Goal: Transaction & Acquisition: Purchase product/service

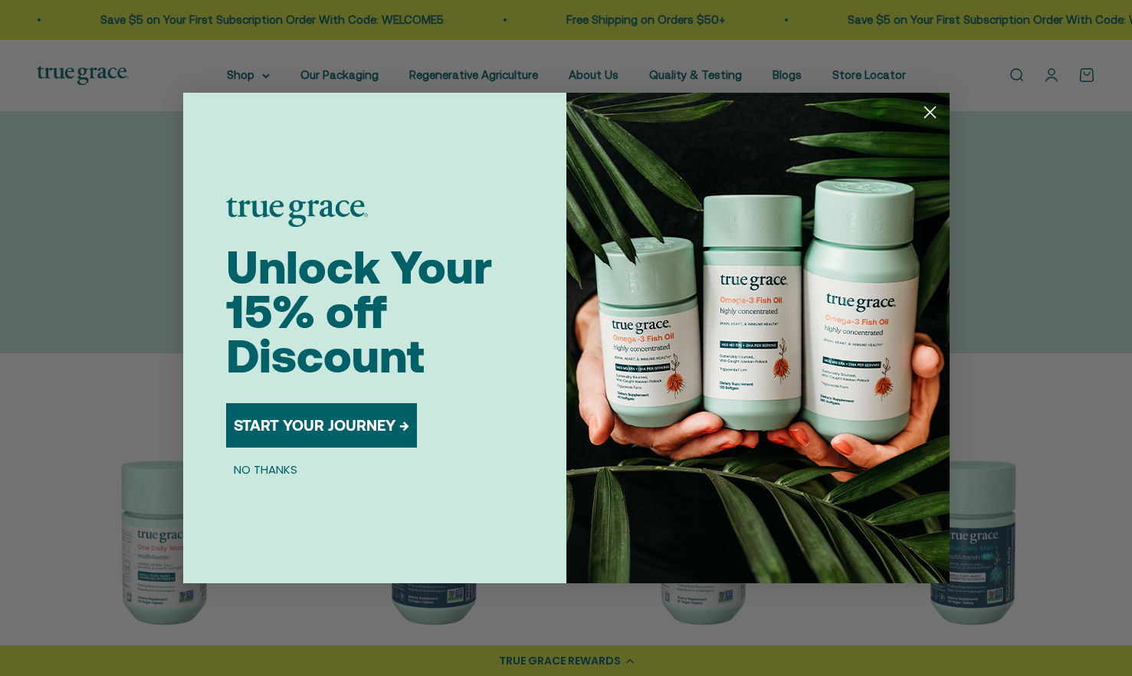
scroll to position [13, 0]
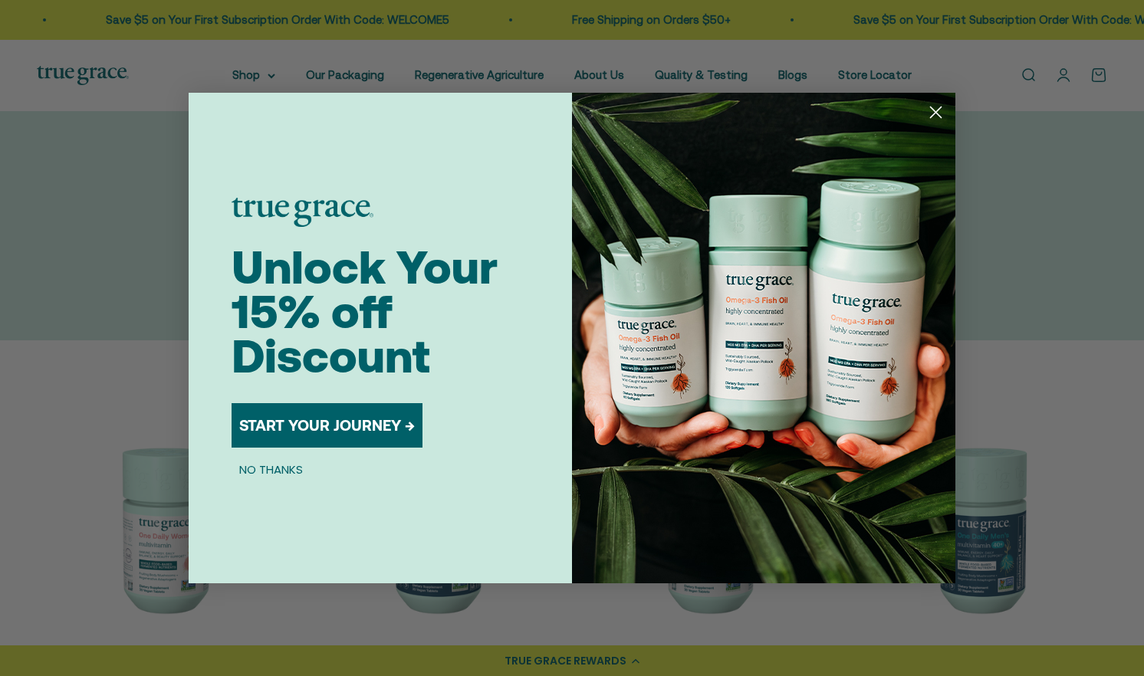
click at [334, 417] on button "START YOUR JOURNEY →" at bounding box center [326, 425] width 191 height 44
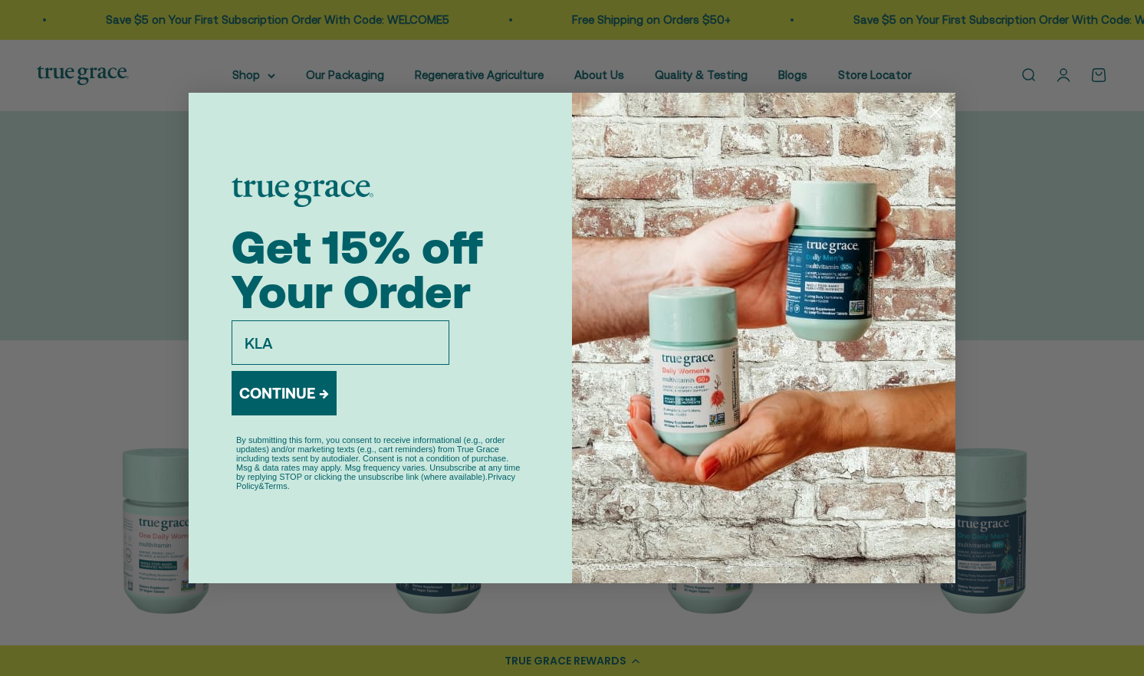
type input "KLARINDA@HOTMAIL.COM"
click at [304, 402] on button "CONTINUE →" at bounding box center [283, 393] width 105 height 44
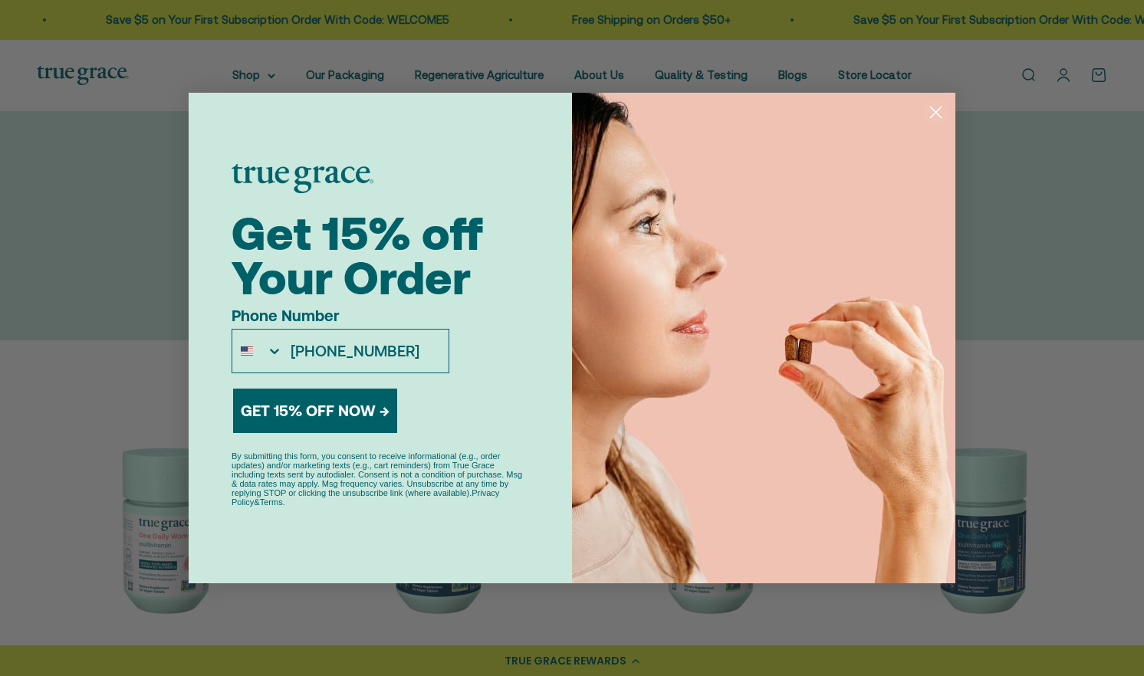
type input "503-559-2462"
click at [315, 409] on button "GET 15% OFF NOW →" at bounding box center [315, 411] width 164 height 44
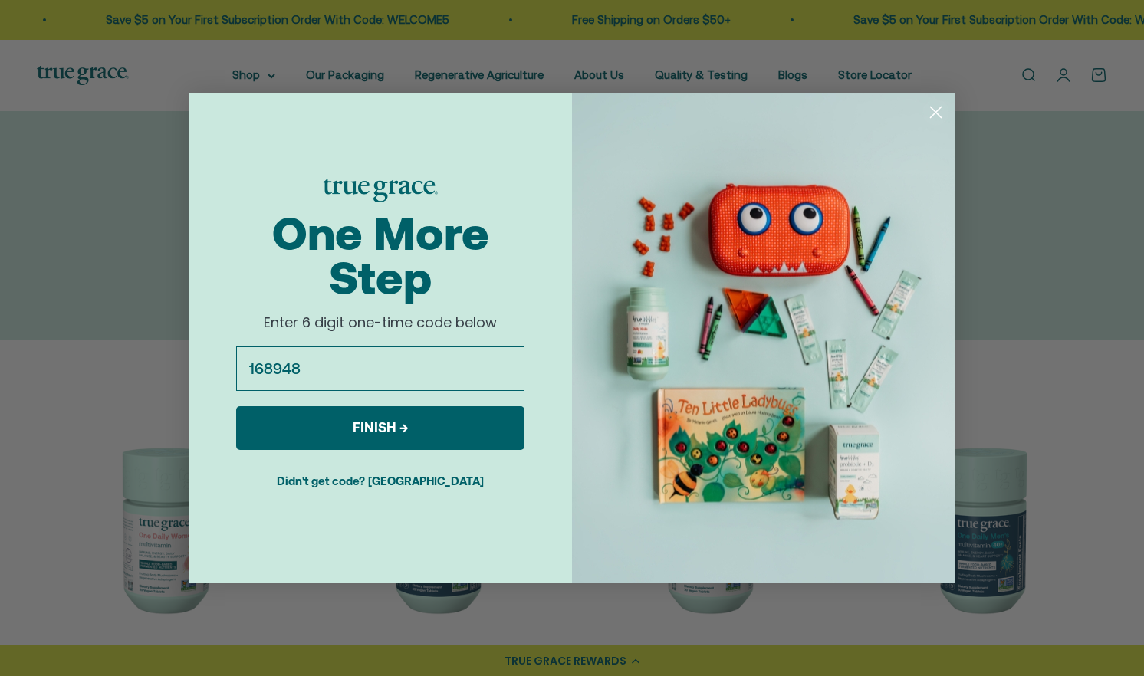
type input "168948"
click at [353, 429] on button "FINISH →" at bounding box center [380, 428] width 288 height 44
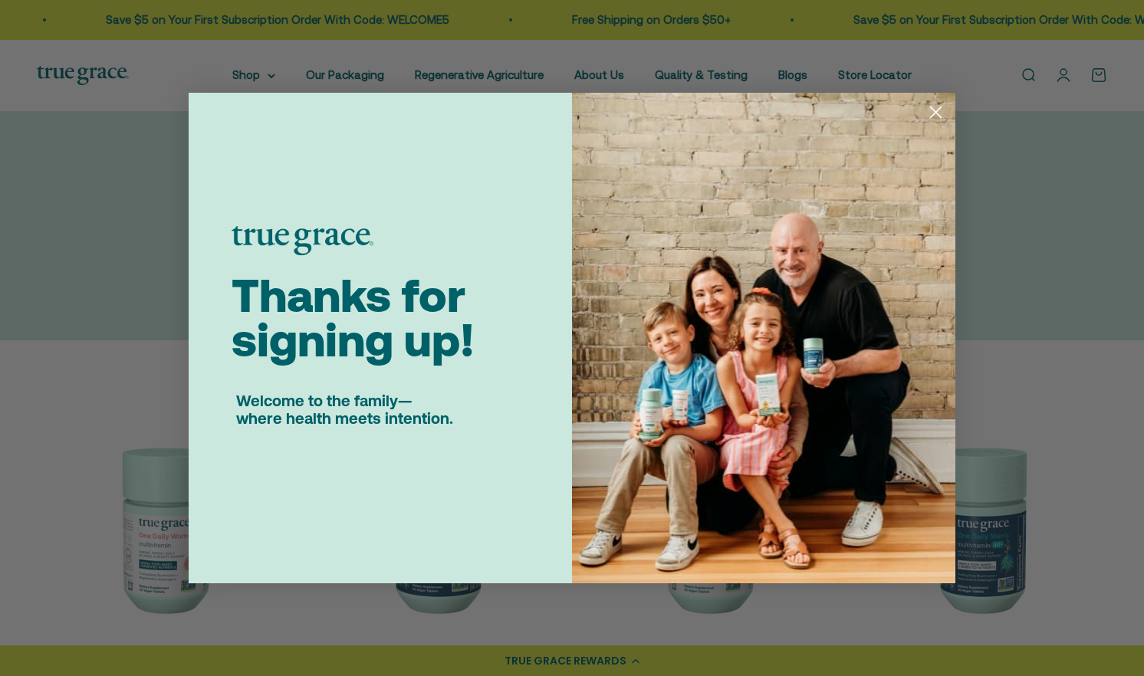
click at [936, 110] on circle "Close dialog" at bounding box center [935, 112] width 25 height 25
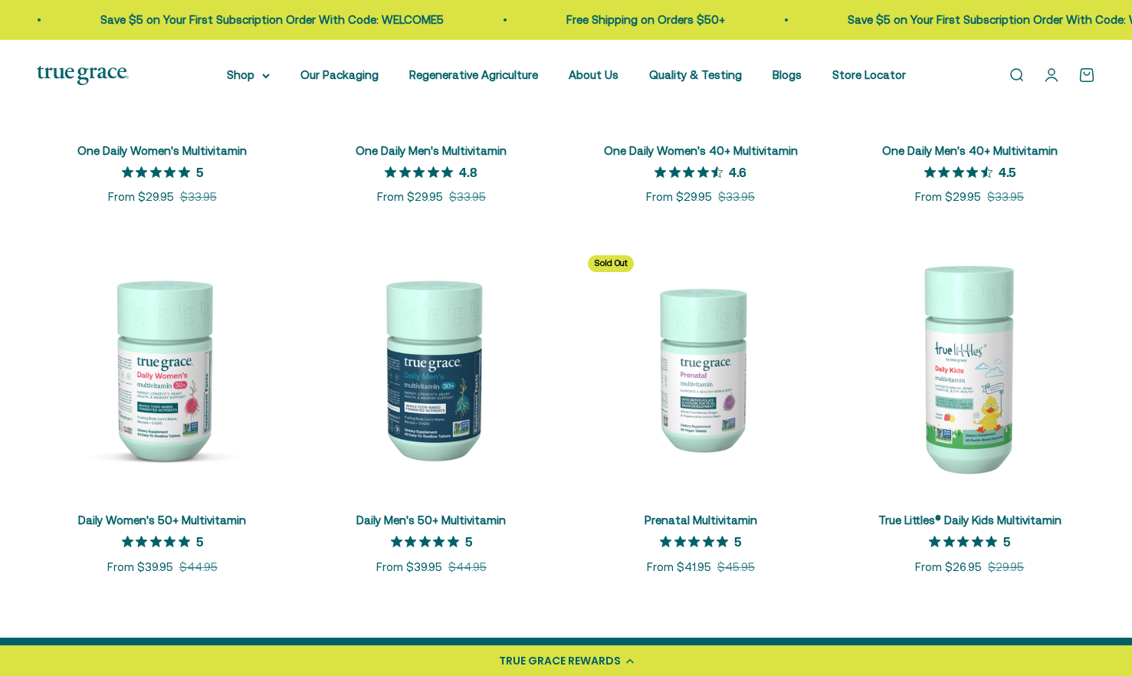
scroll to position [545, 0]
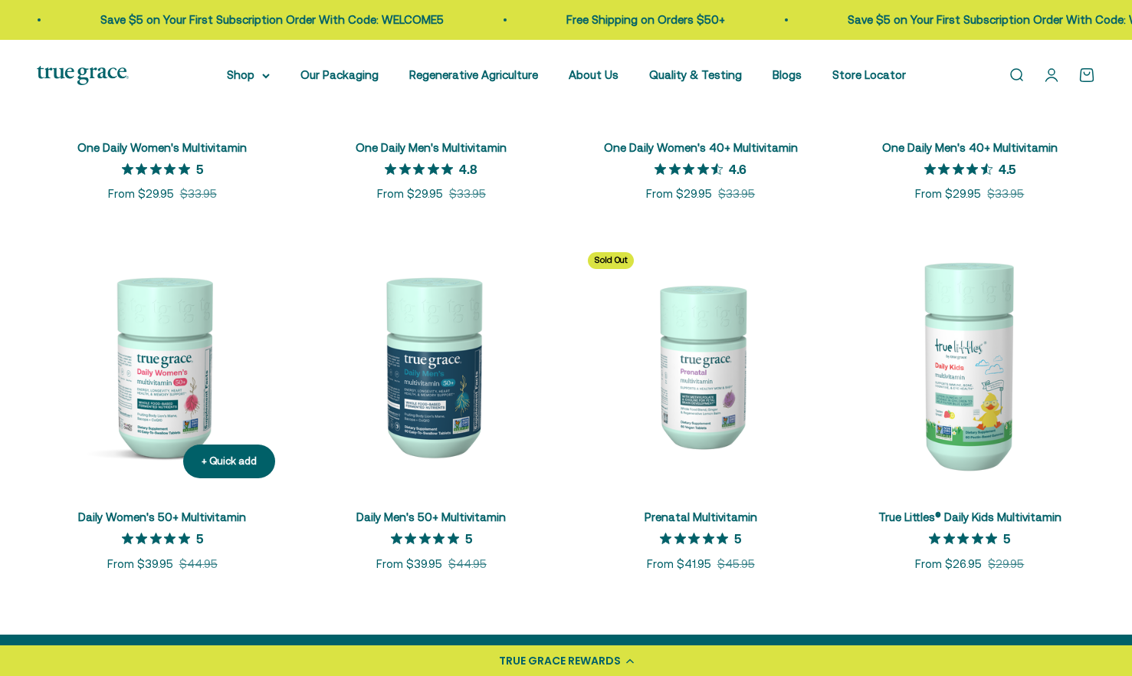
click at [153, 425] on img at bounding box center [162, 365] width 251 height 251
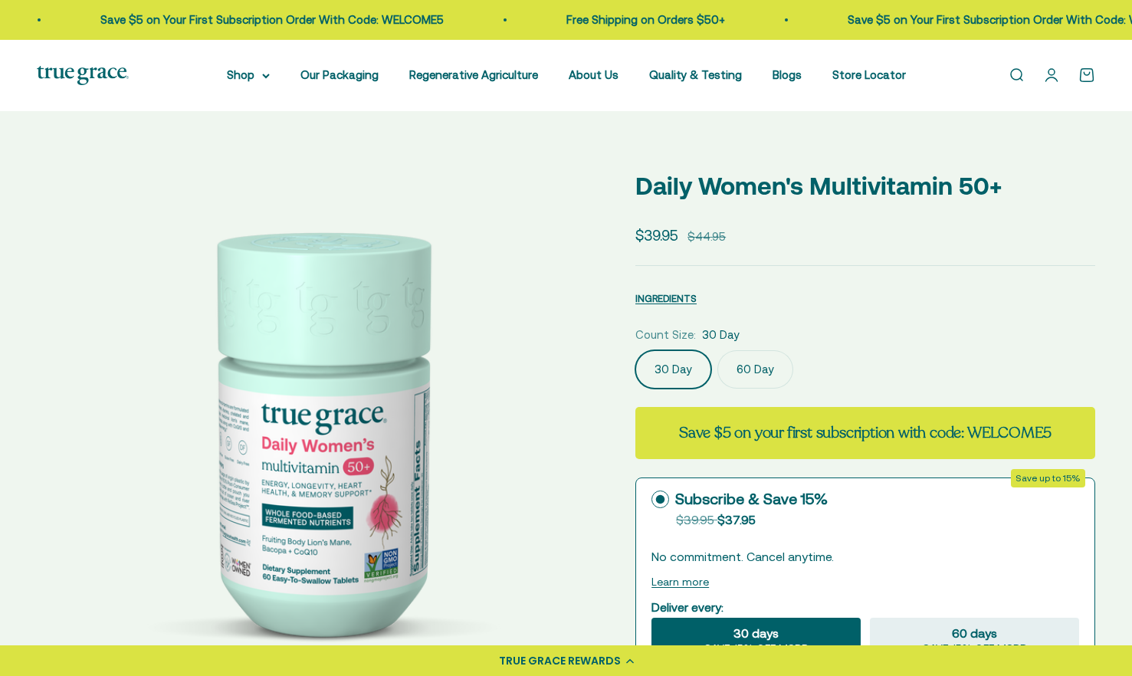
select select "3"
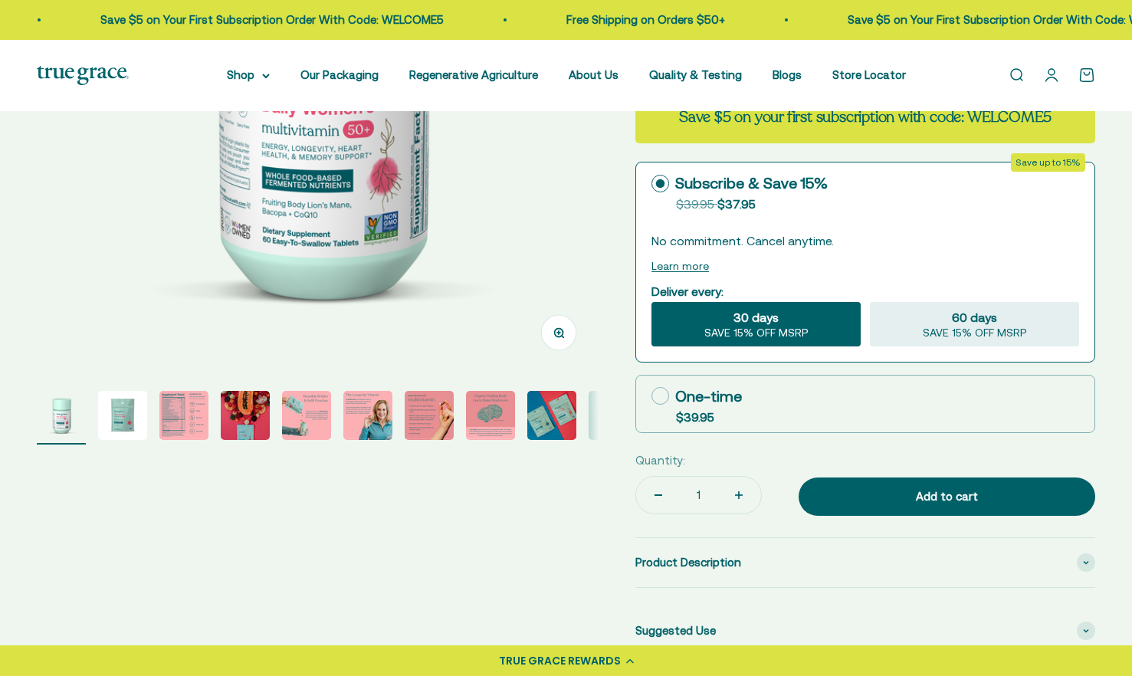
scroll to position [338, 0]
click at [117, 409] on img "Go to item 2" at bounding box center [122, 414] width 49 height 49
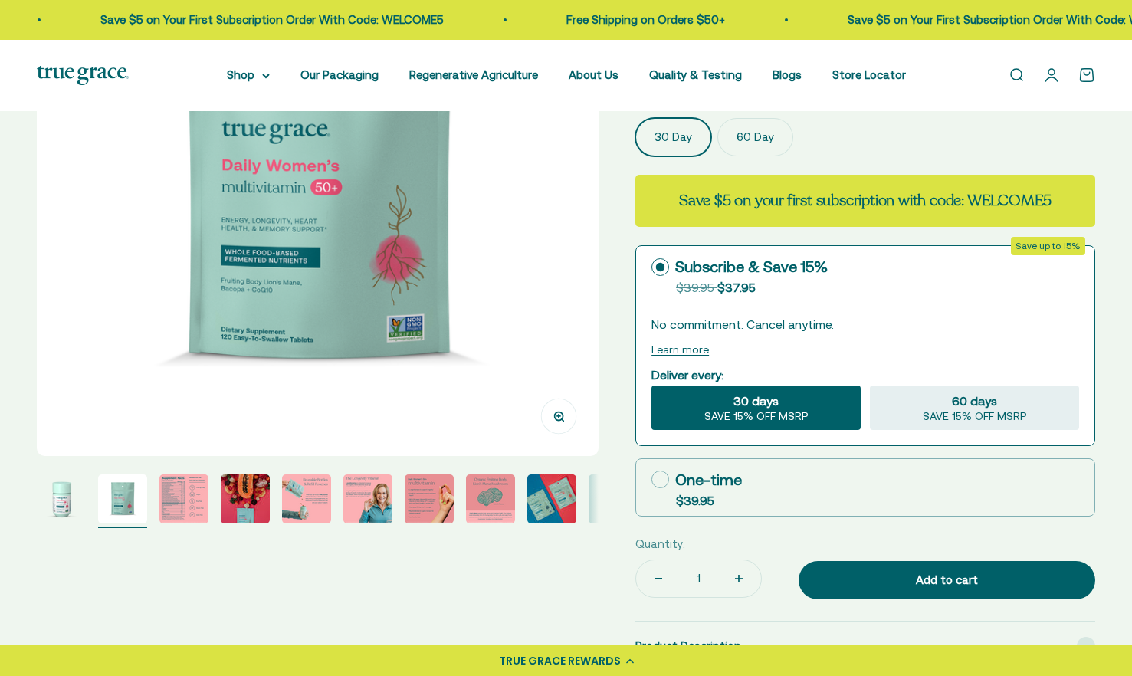
scroll to position [256, 0]
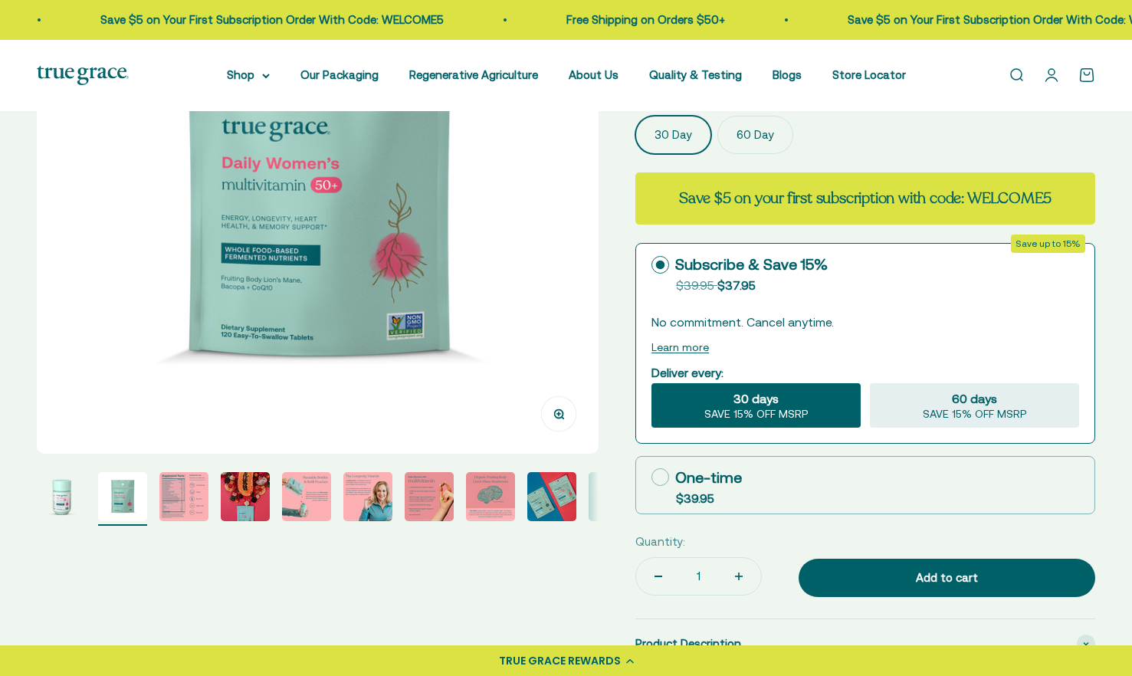
click at [192, 507] on img "Go to item 3" at bounding box center [183, 496] width 49 height 49
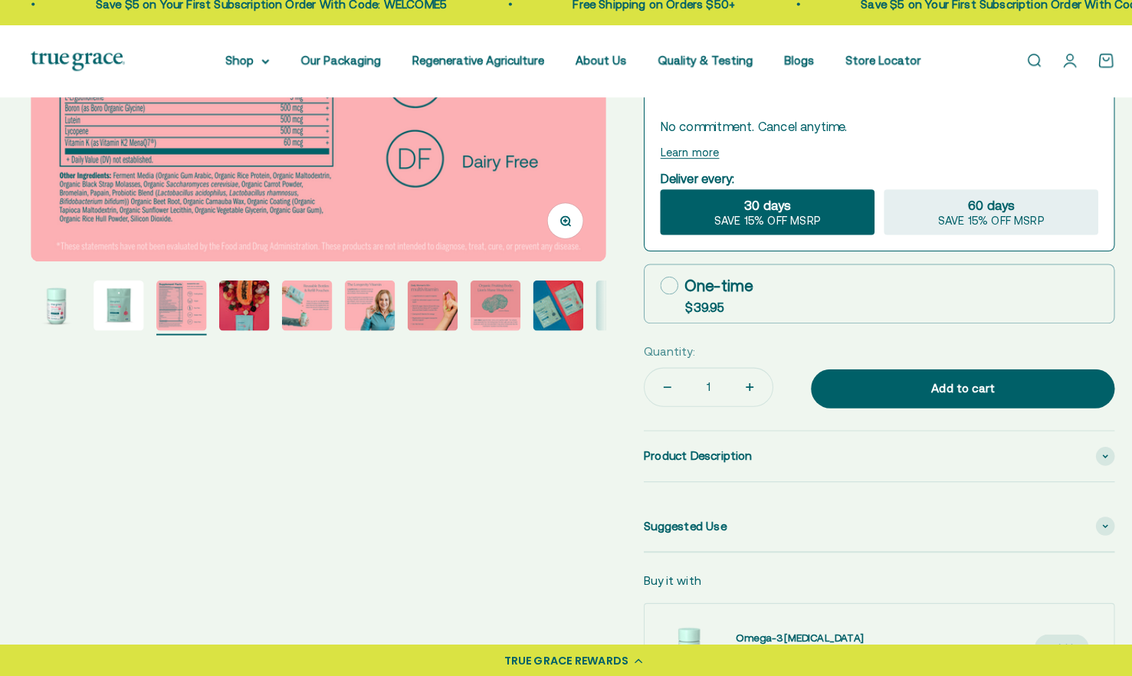
scroll to position [439, 0]
click at [251, 318] on img "Go to item 4" at bounding box center [245, 313] width 49 height 49
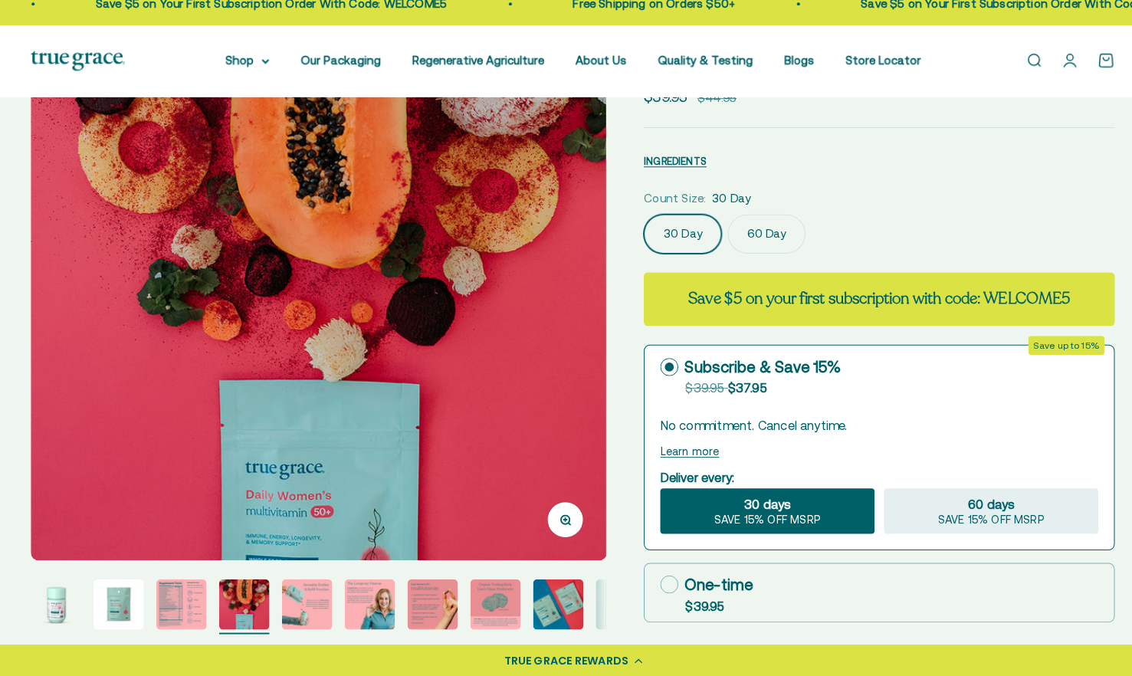
scroll to position [148, 0]
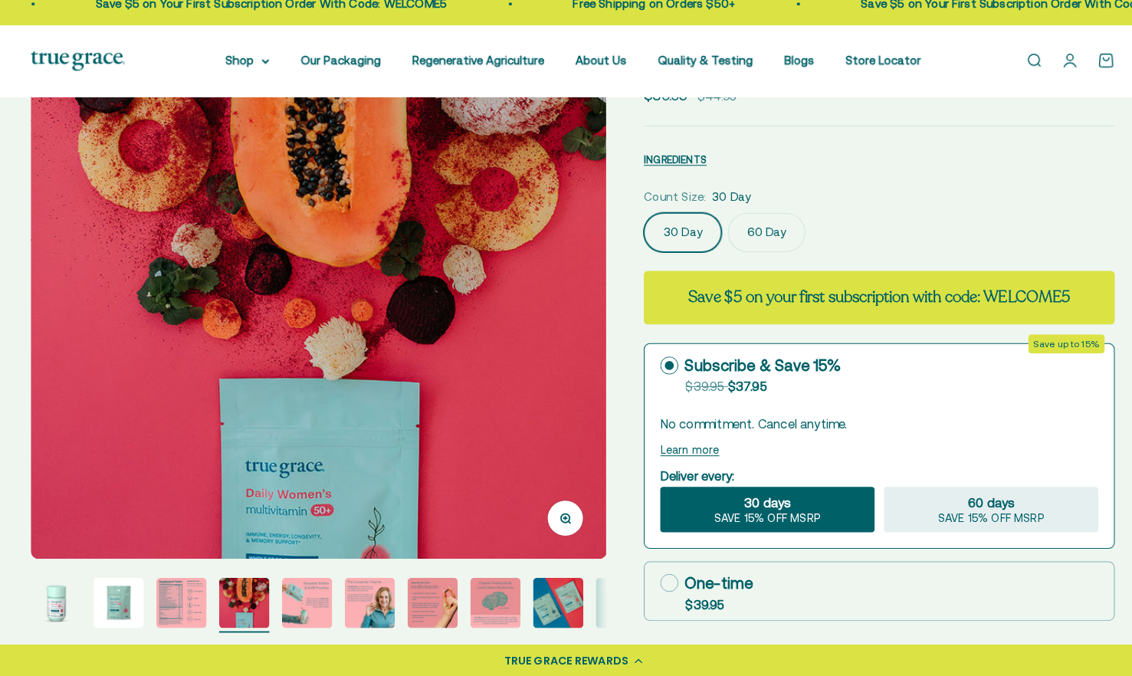
click at [307, 602] on img "Go to item 5" at bounding box center [306, 604] width 49 height 49
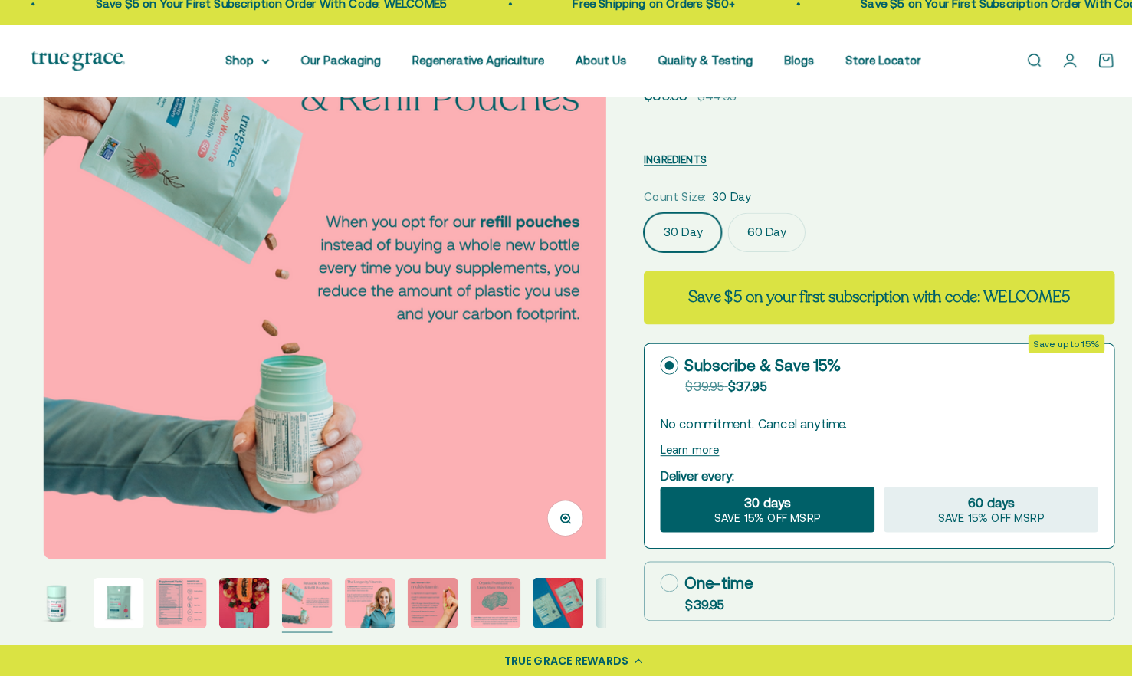
scroll to position [0, 2321]
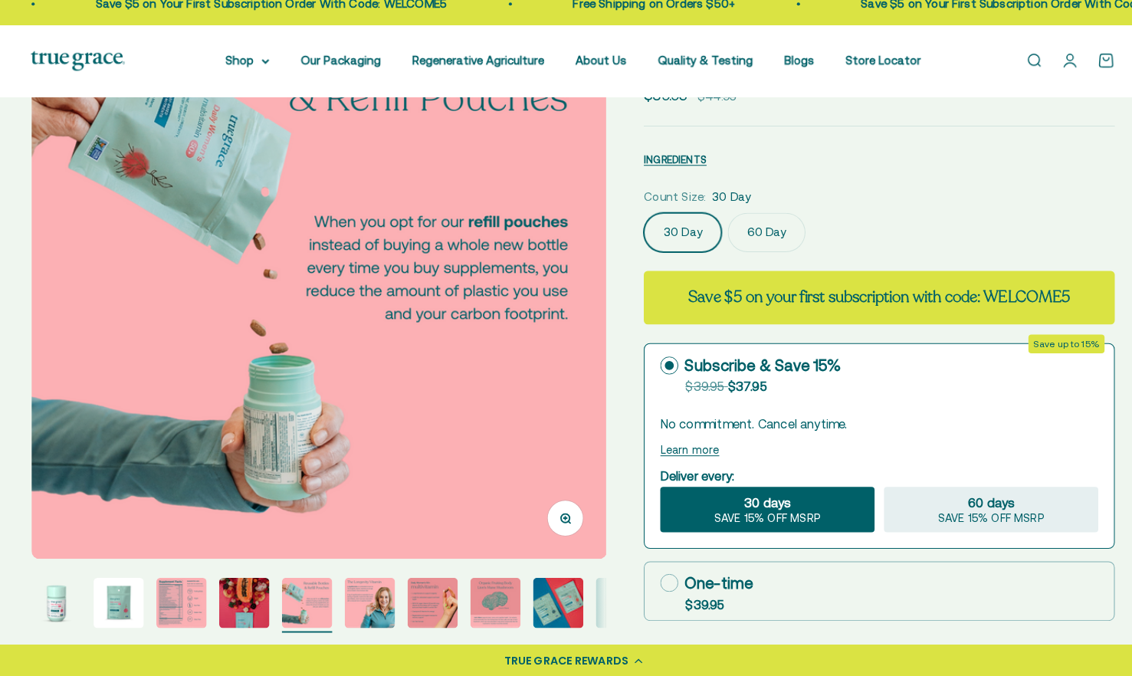
click at [307, 602] on img "Go to item 5" at bounding box center [306, 604] width 49 height 49
click at [362, 601] on img "Go to item 6" at bounding box center [367, 604] width 49 height 49
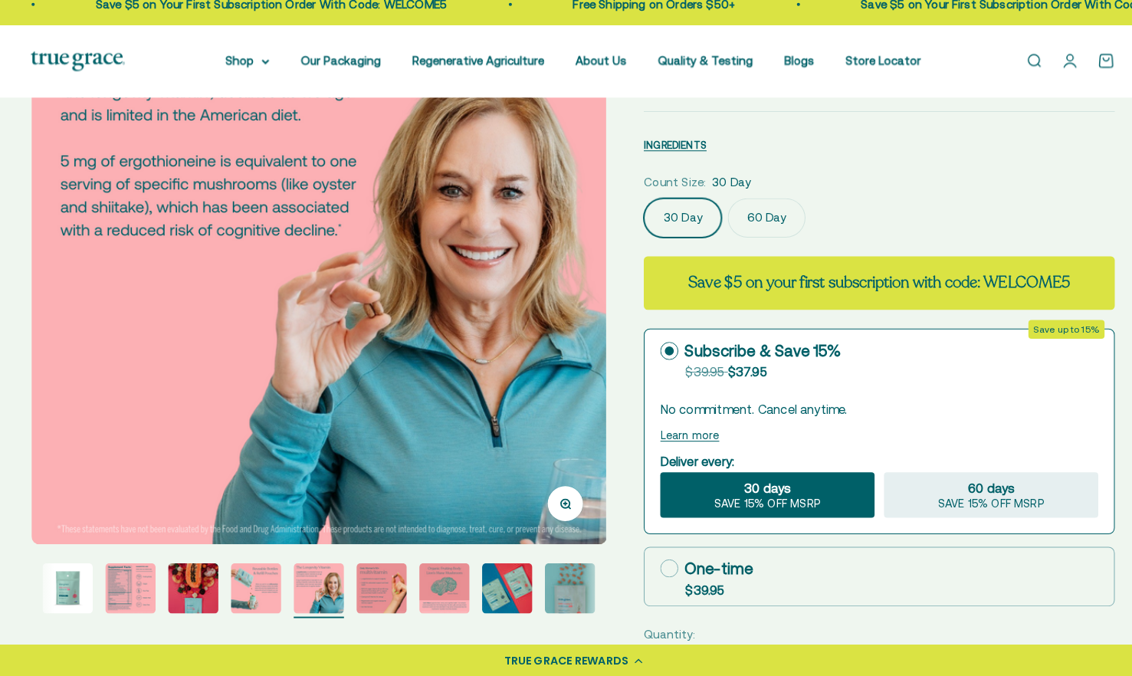
scroll to position [165, 0]
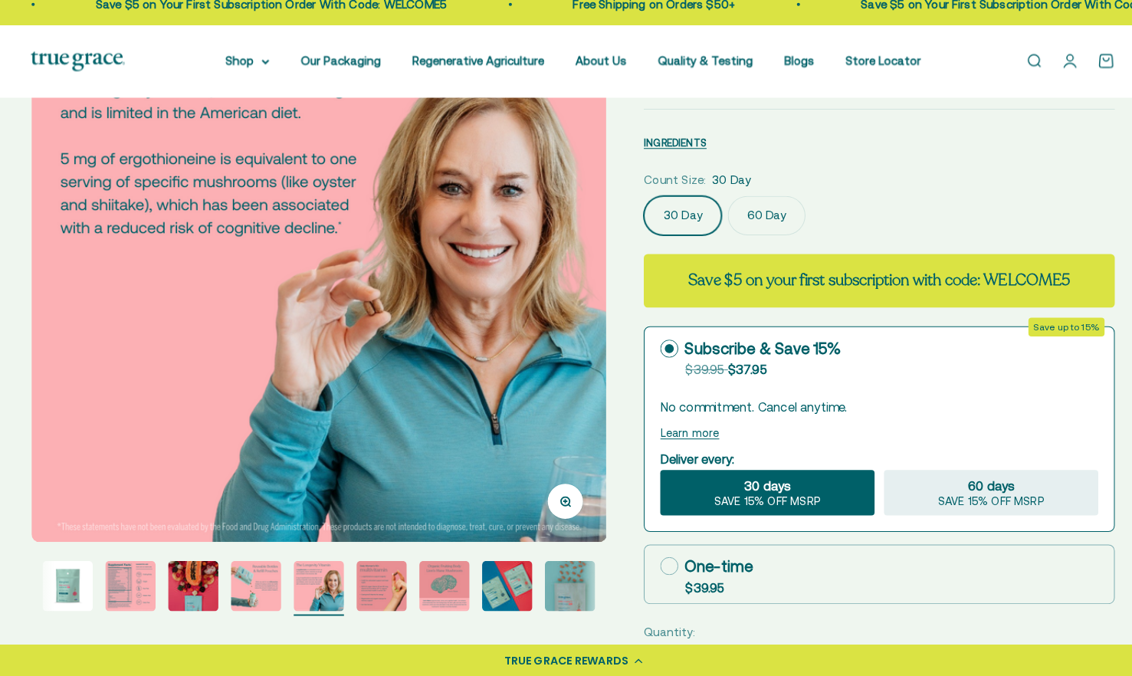
click at [443, 609] on img "Go to item 8" at bounding box center [440, 587] width 49 height 49
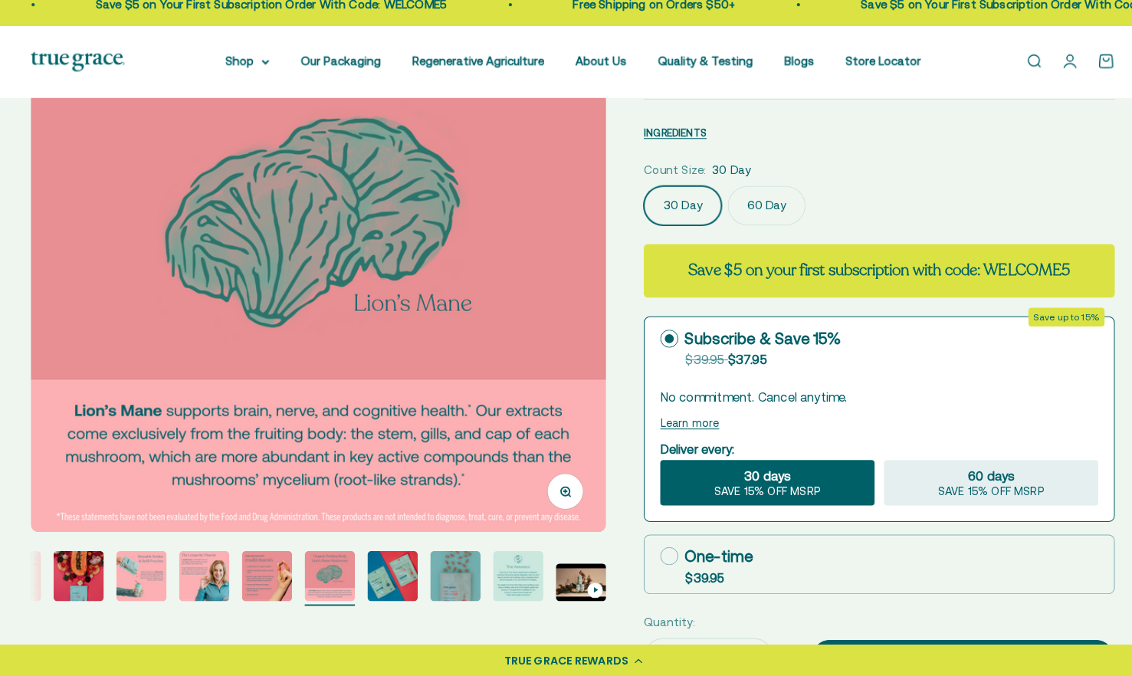
scroll to position [182, 0]
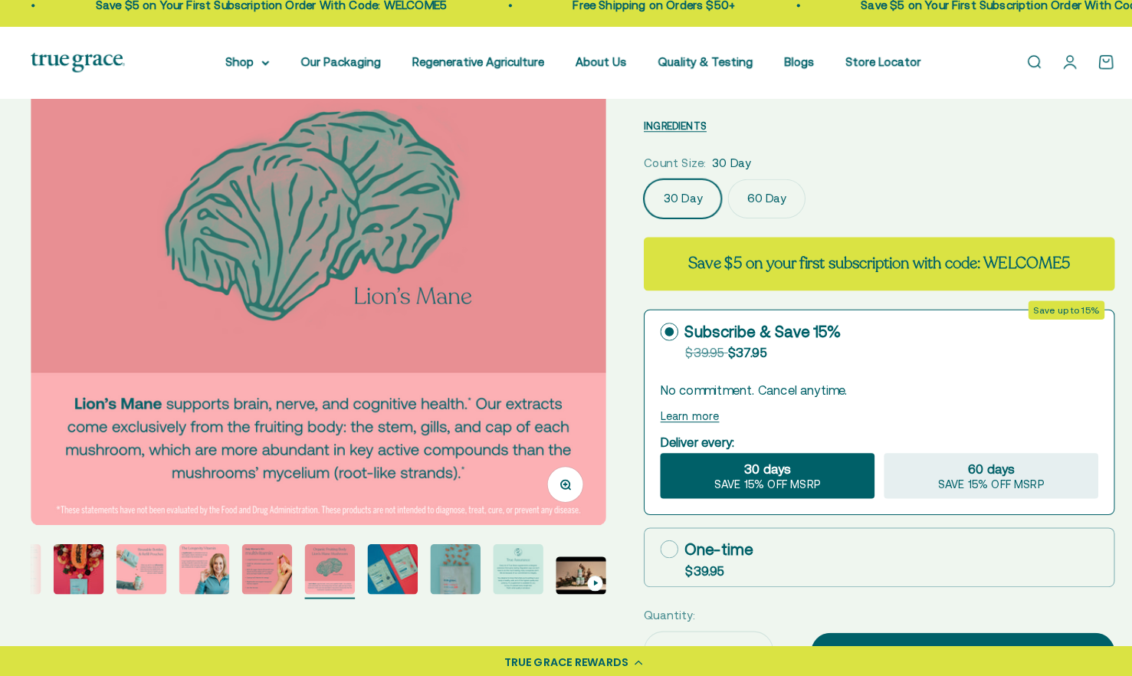
click at [402, 579] on img "Go to item 9" at bounding box center [390, 570] width 49 height 49
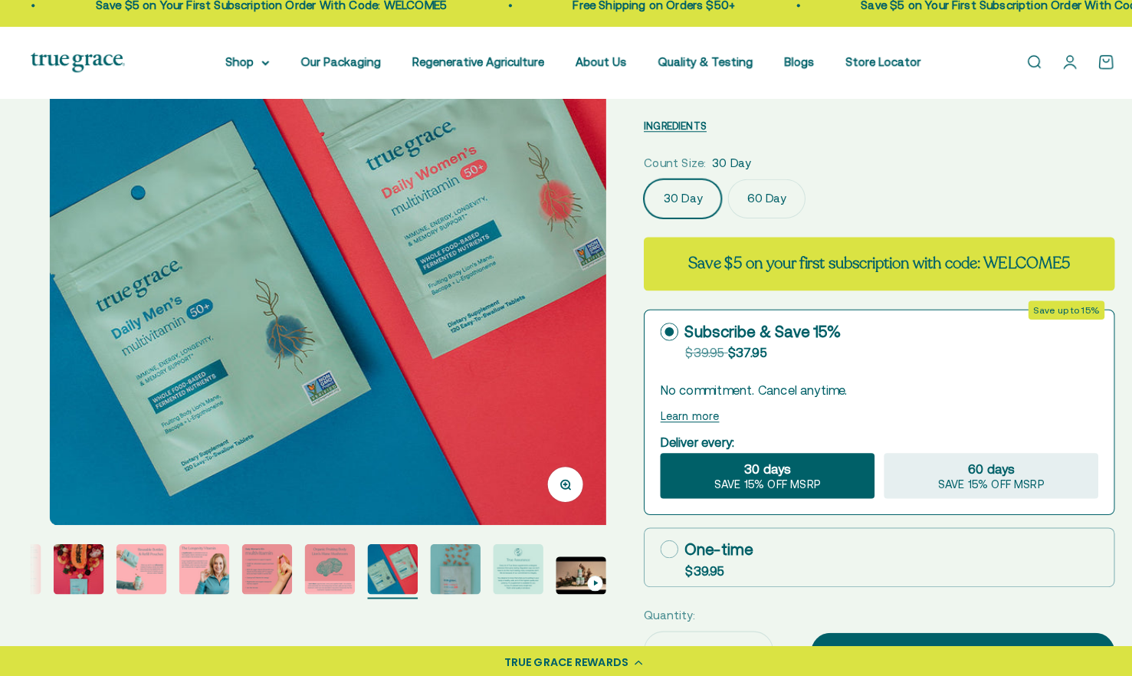
scroll to position [0, 4642]
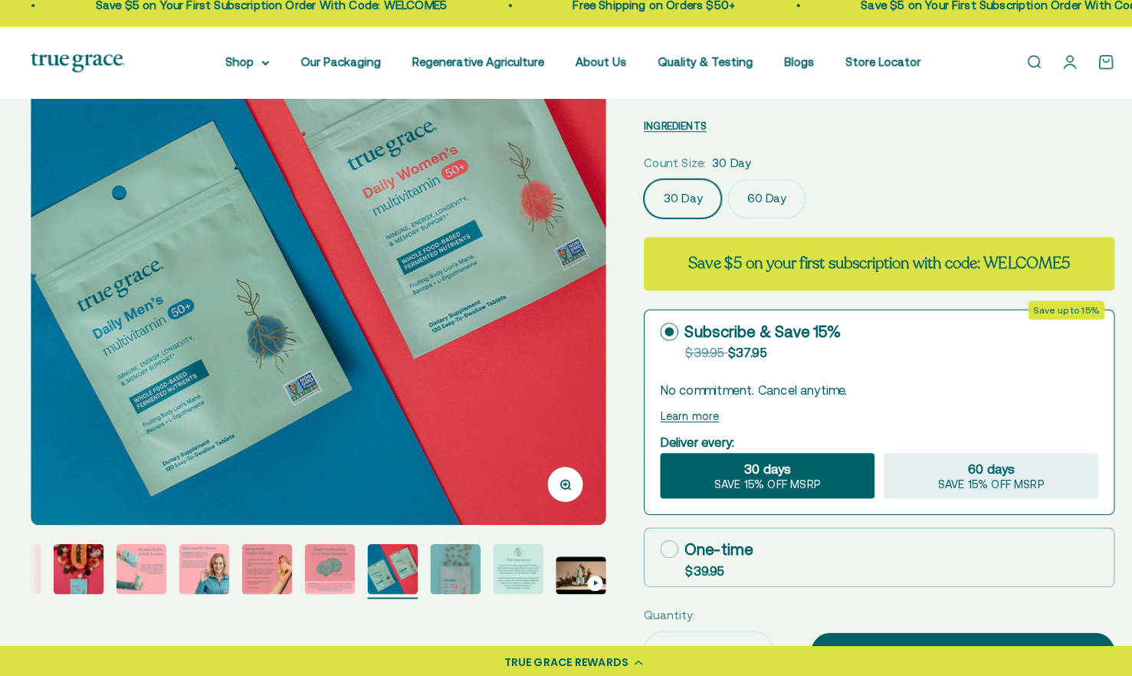
click at [451, 579] on img "Go to item 10" at bounding box center [451, 570] width 49 height 49
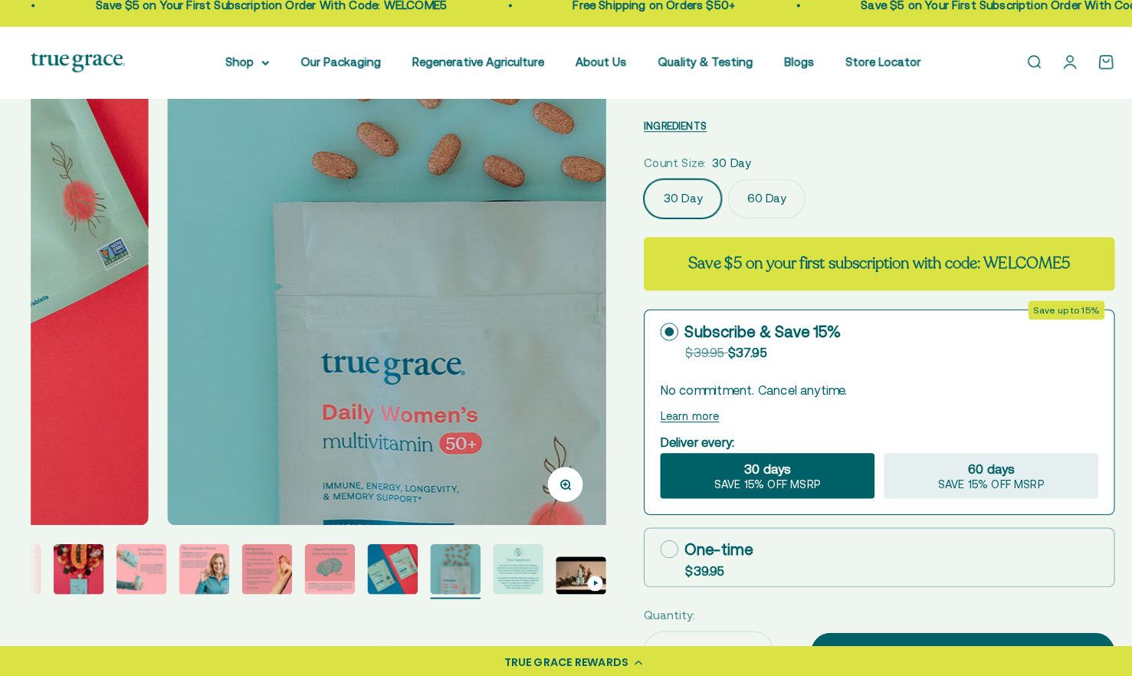
scroll to position [0, 5223]
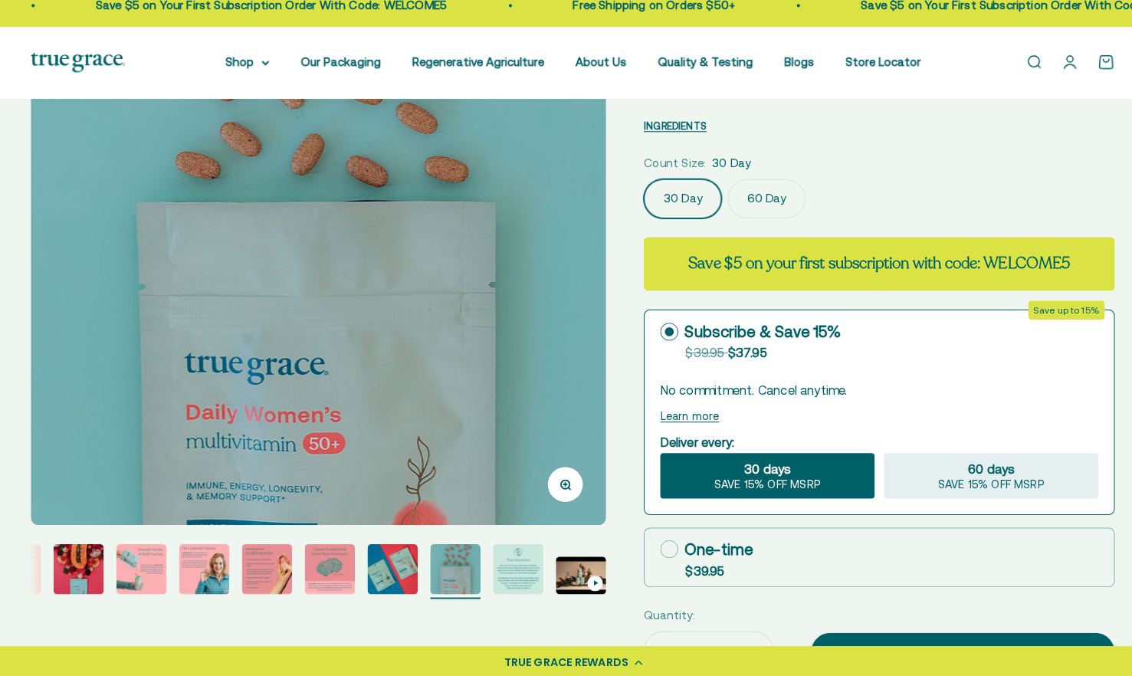
click at [511, 570] on img "Go to item 11" at bounding box center [512, 570] width 49 height 49
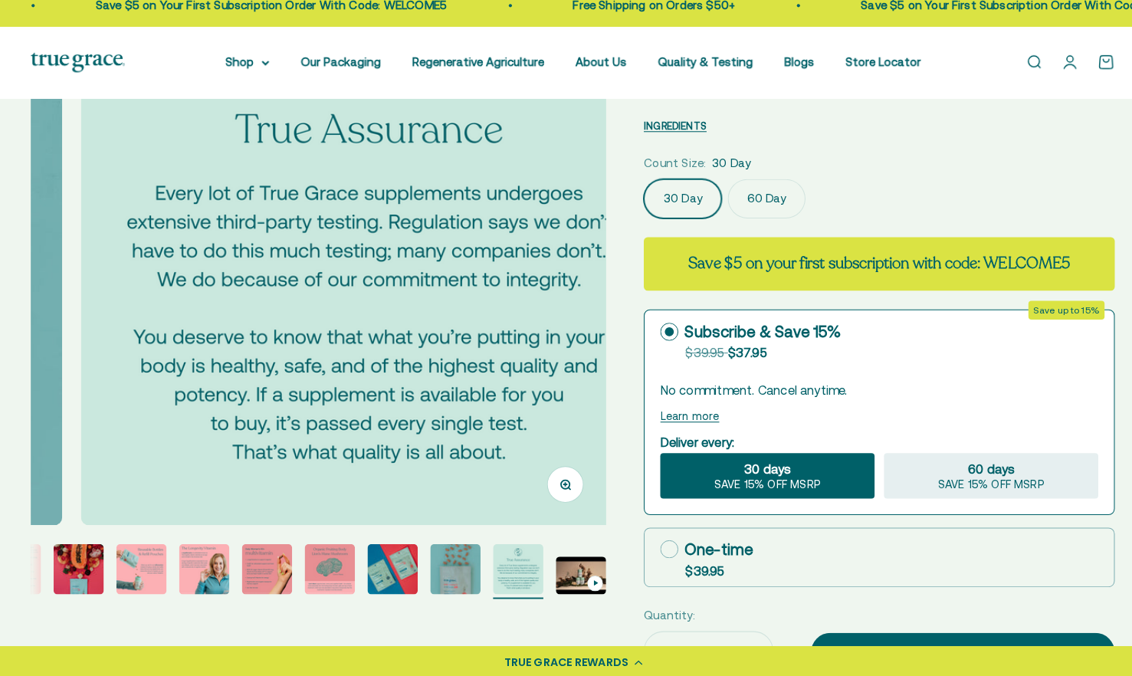
scroll to position [0, 5803]
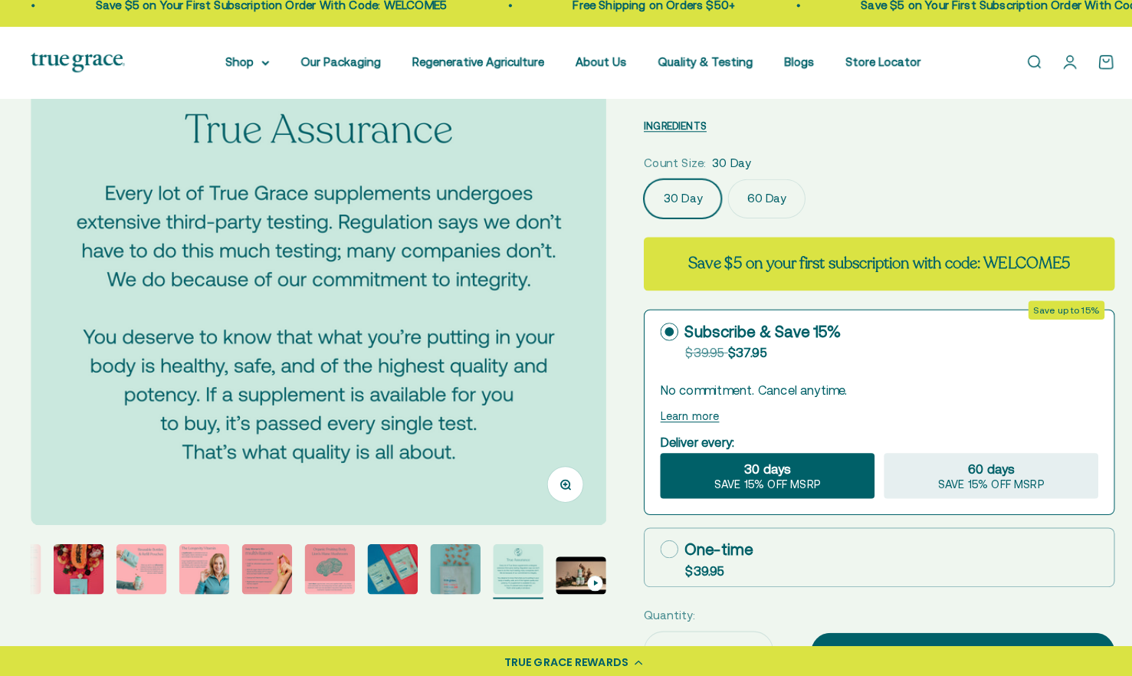
click at [566, 571] on img "Go to item 12" at bounding box center [574, 576] width 49 height 37
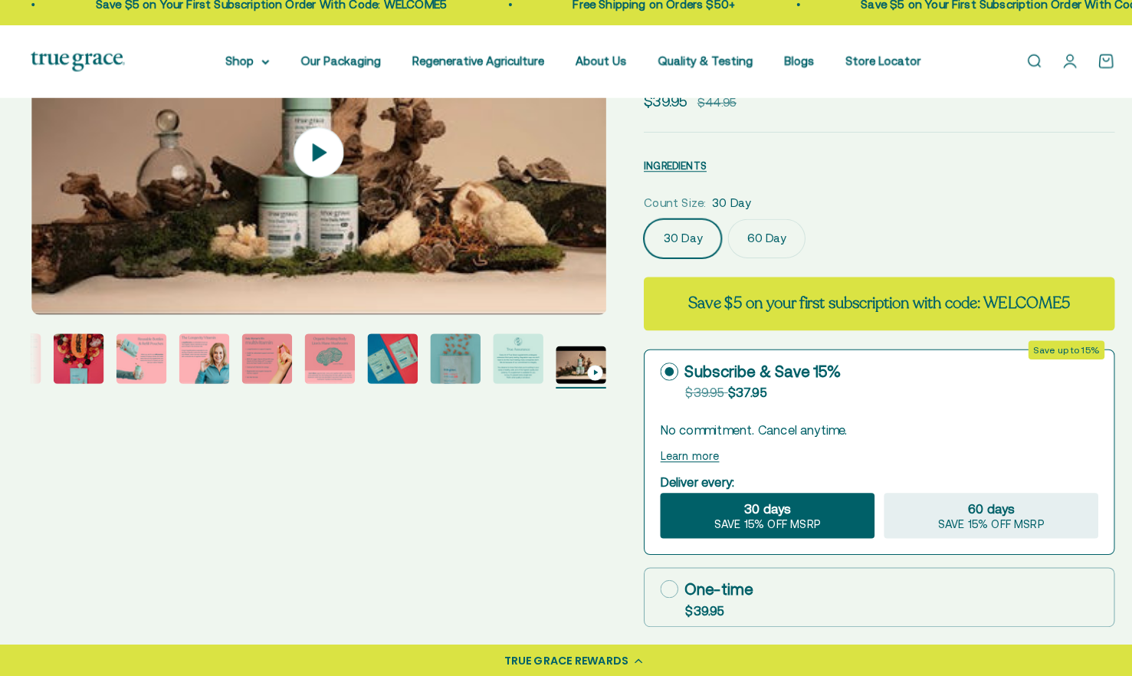
scroll to position [146, 0]
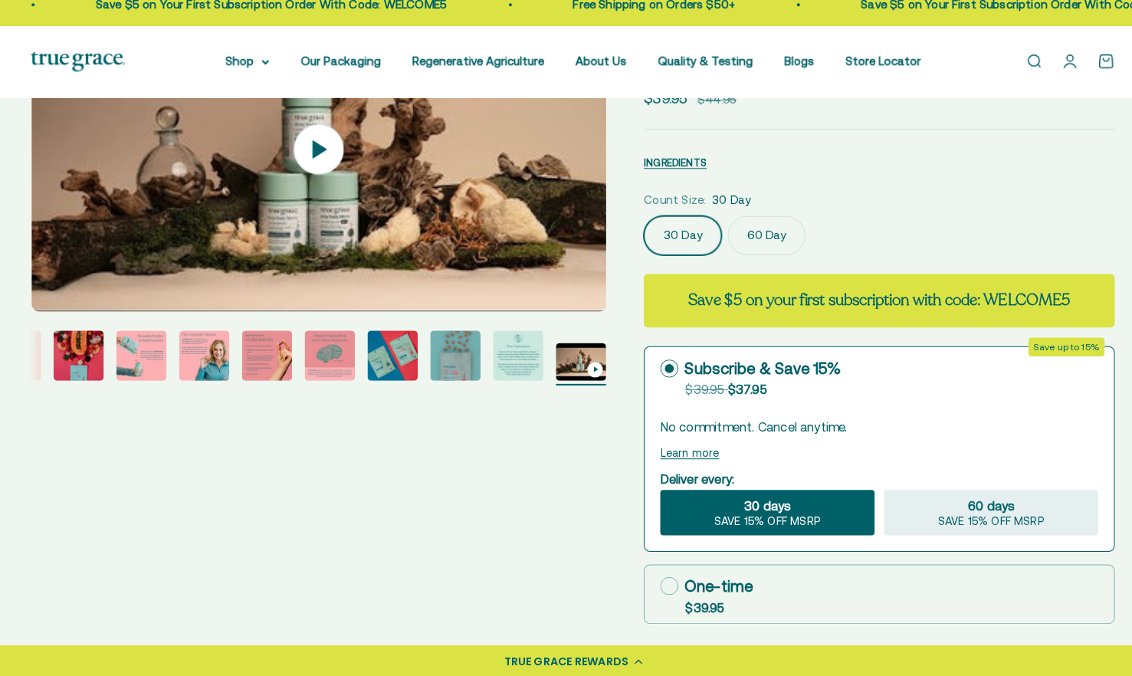
click at [661, 589] on icon at bounding box center [660, 588] width 18 height 18
click at [651, 588] on input "One-time $39.95" at bounding box center [651, 587] width 1 height 1
radio input "true"
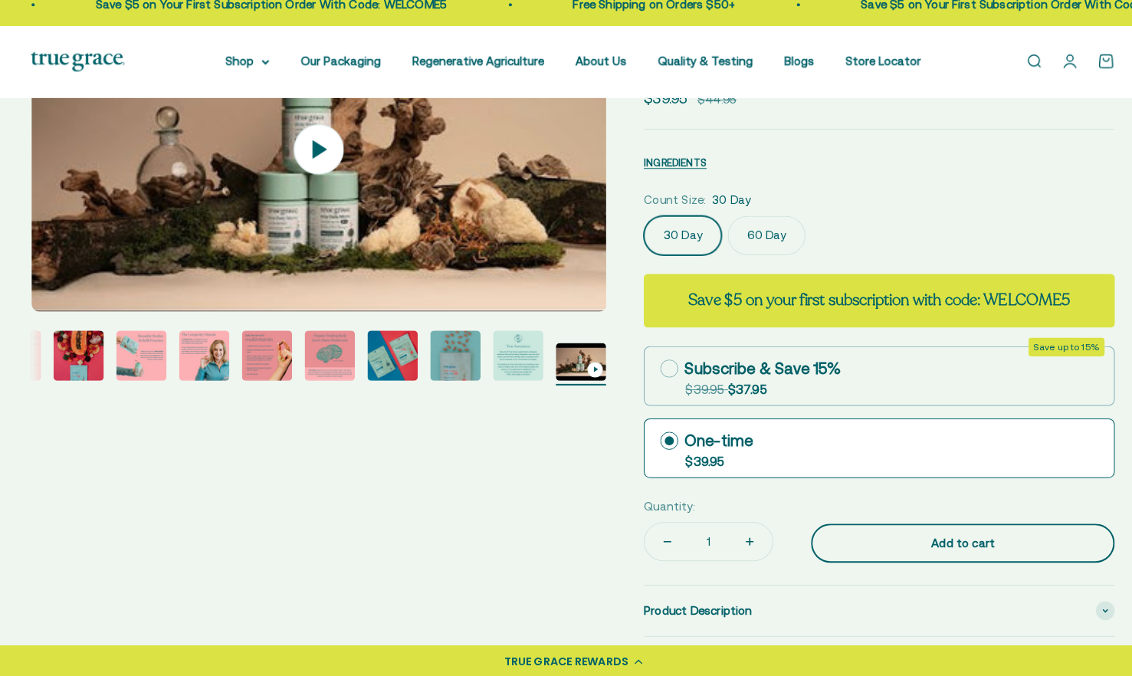
click at [880, 541] on div "Add to cart" at bounding box center [946, 546] width 235 height 18
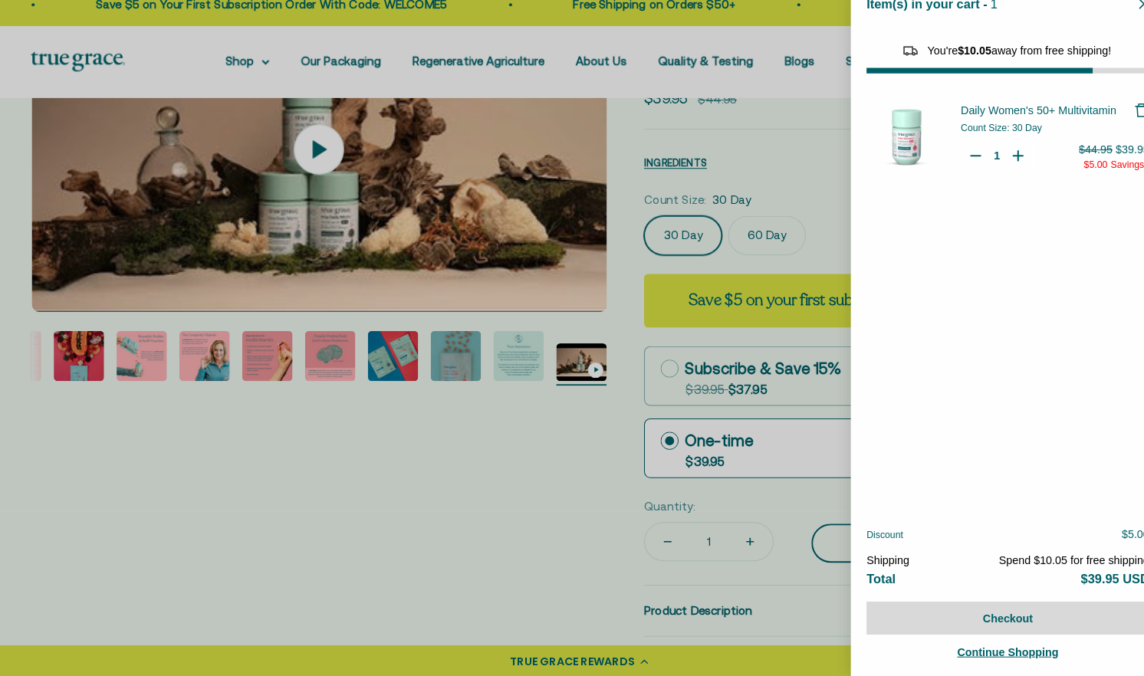
select select "44882812010710"
select select "44878157185238"
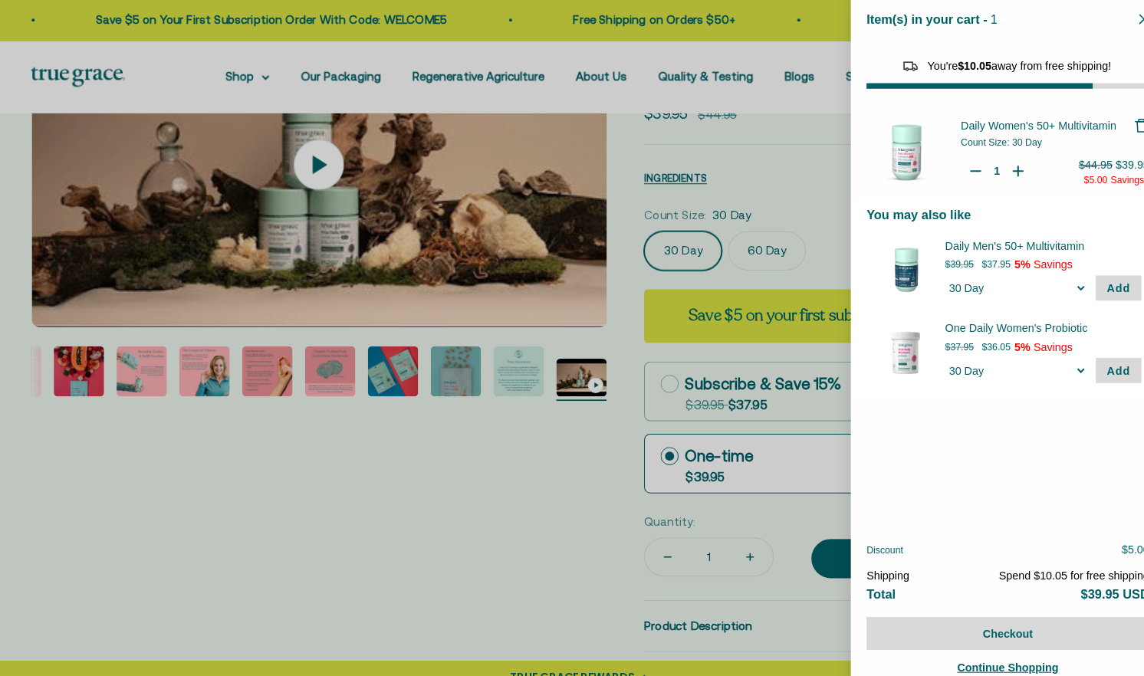
click at [458, 486] on div at bounding box center [572, 338] width 1144 height 676
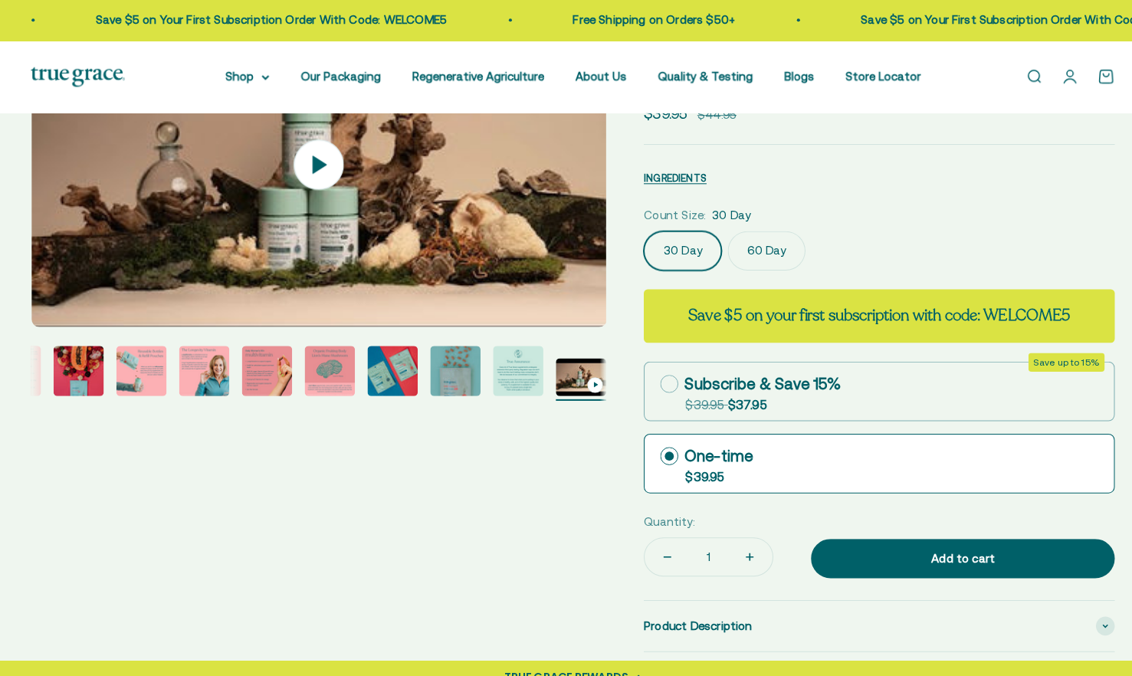
scroll to position [0, 155]
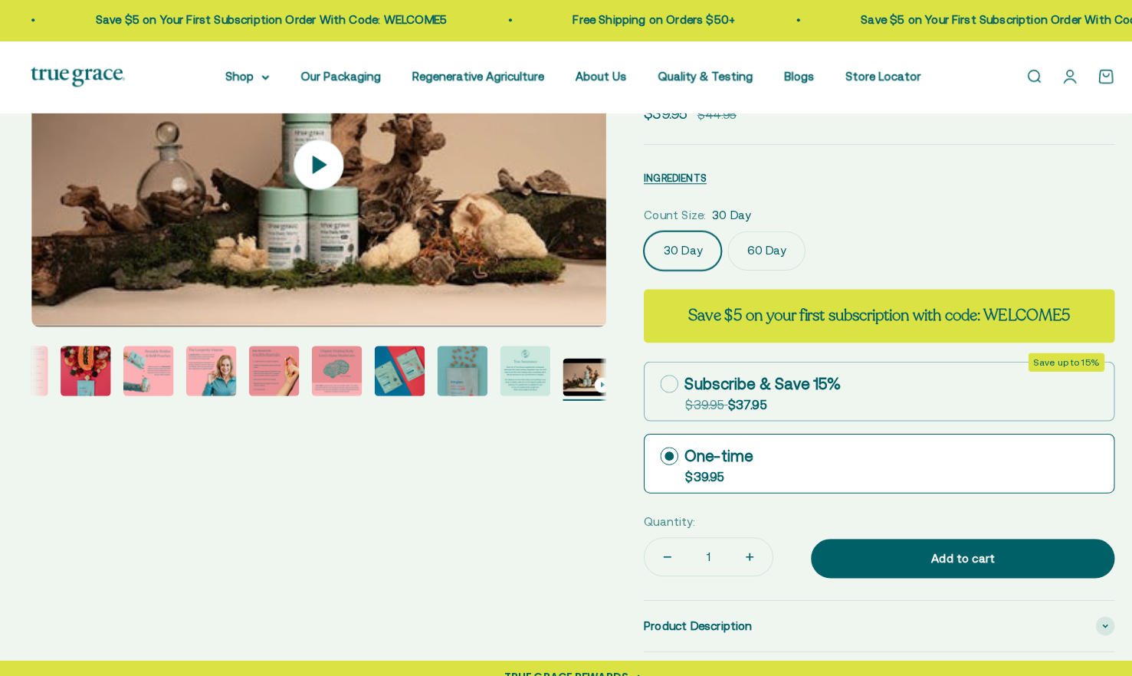
click at [1015, 67] on link "Open search" at bounding box center [1016, 75] width 17 height 17
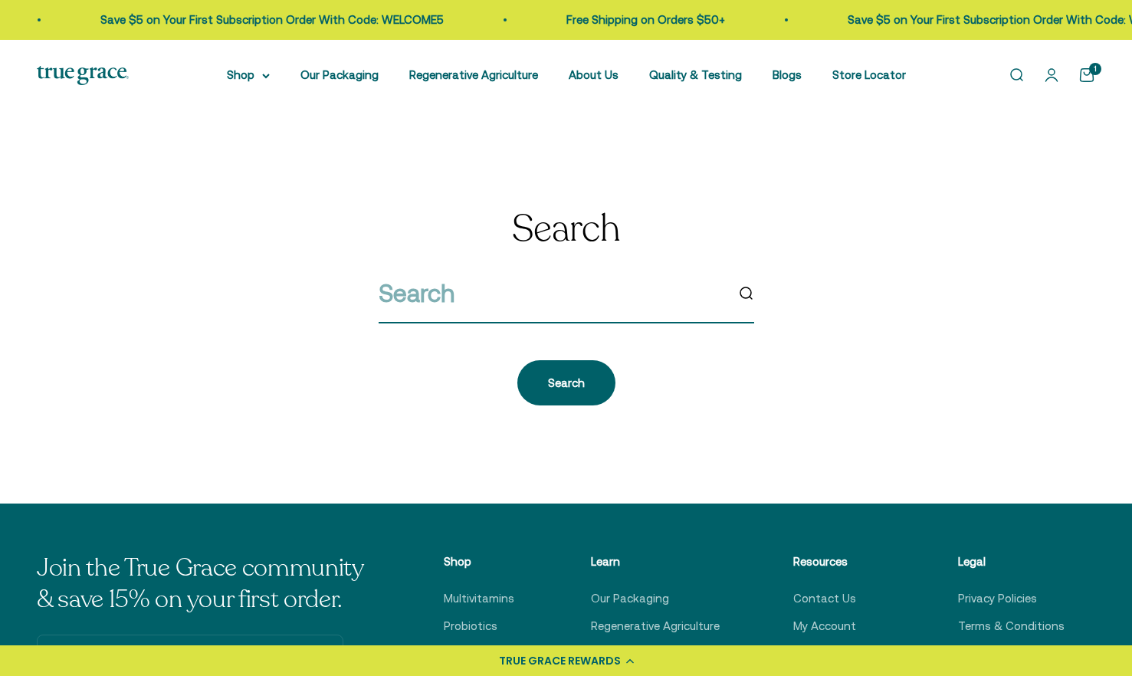
click at [586, 310] on input "search" at bounding box center [552, 293] width 346 height 39
type input "CALCIUM"
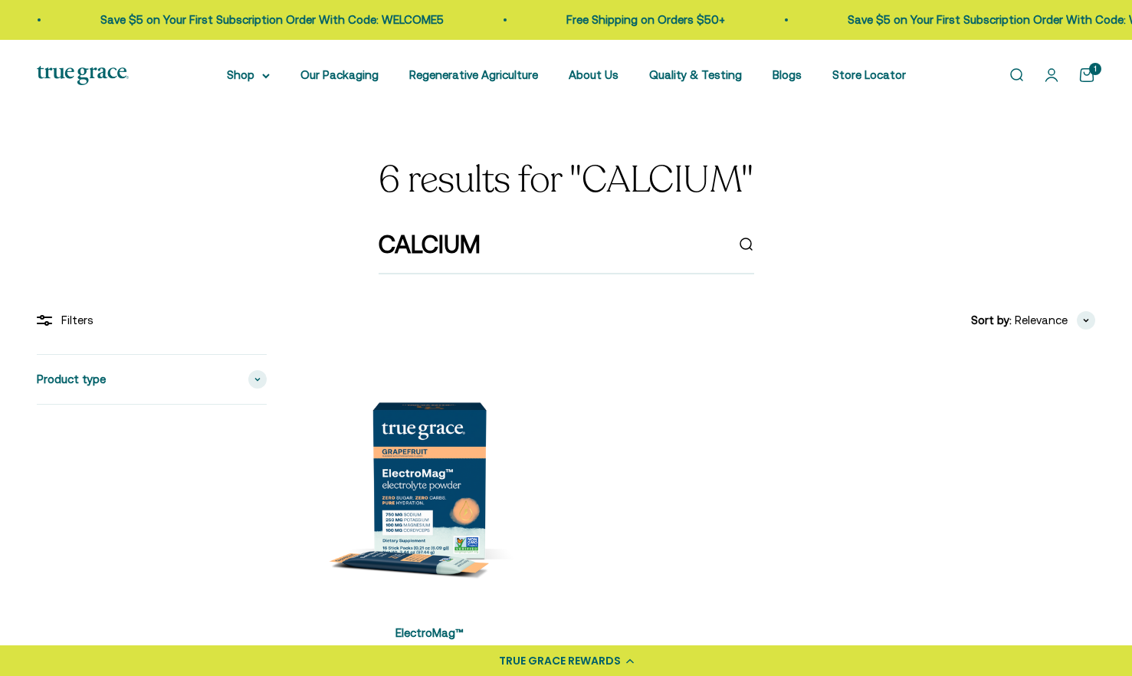
click at [1010, 73] on link "Open search" at bounding box center [1016, 75] width 17 height 17
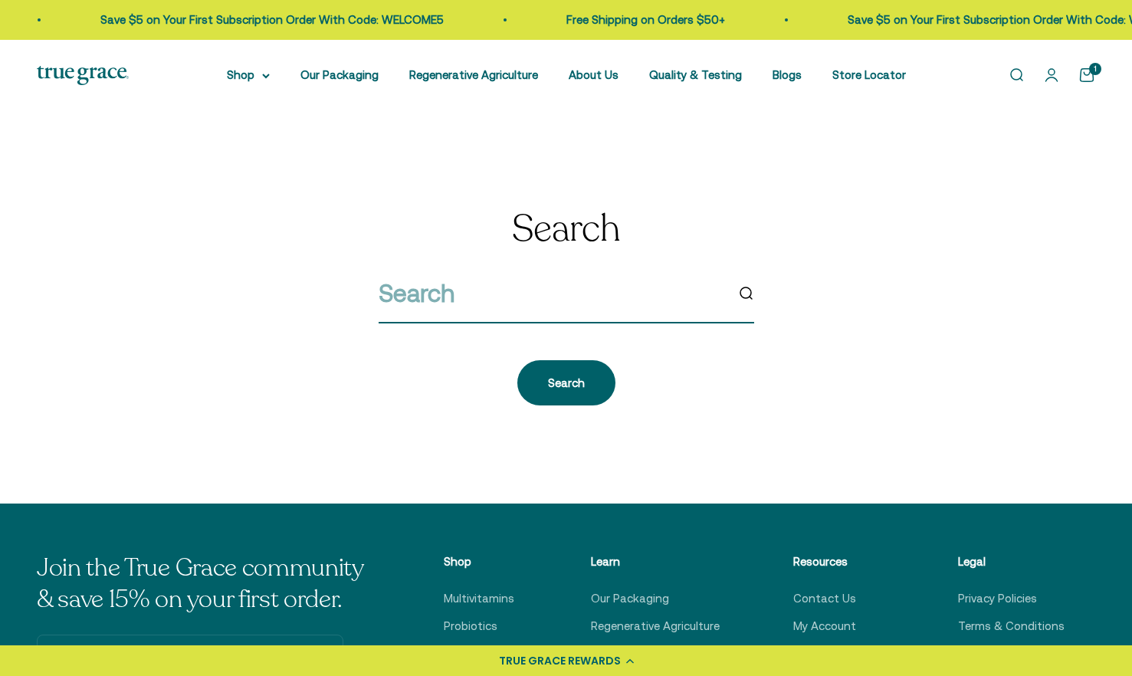
click at [514, 304] on input "search" at bounding box center [552, 293] width 346 height 39
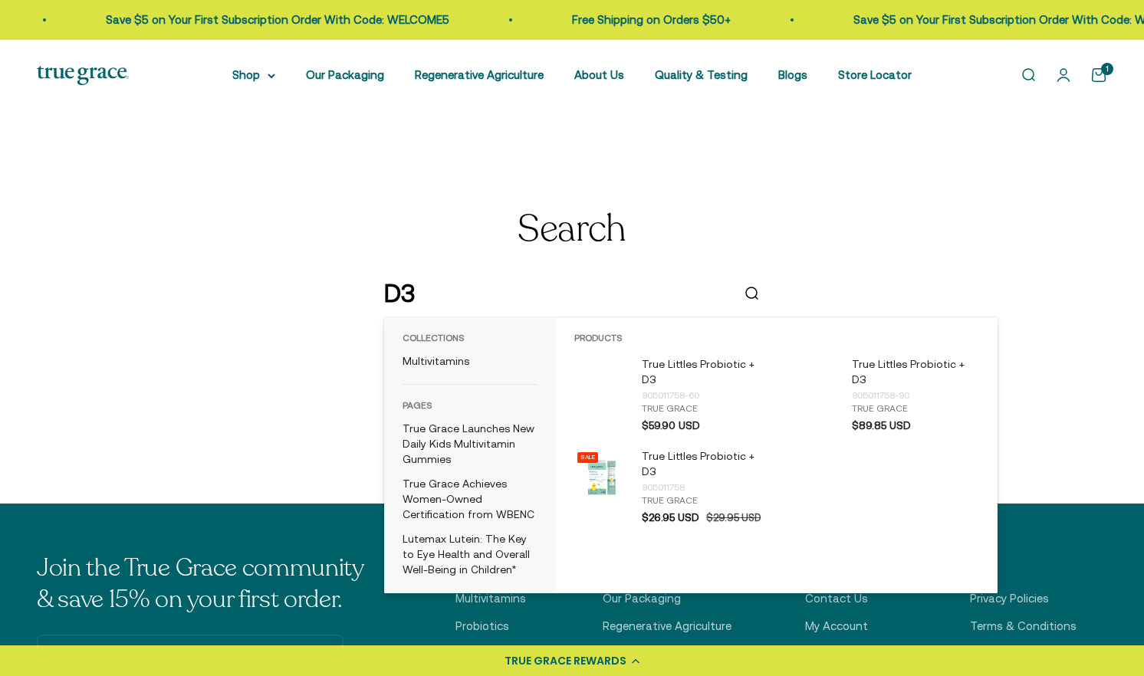
type input "D3"
click at [756, 218] on div "Search D3 Search" at bounding box center [572, 307] width 1070 height 196
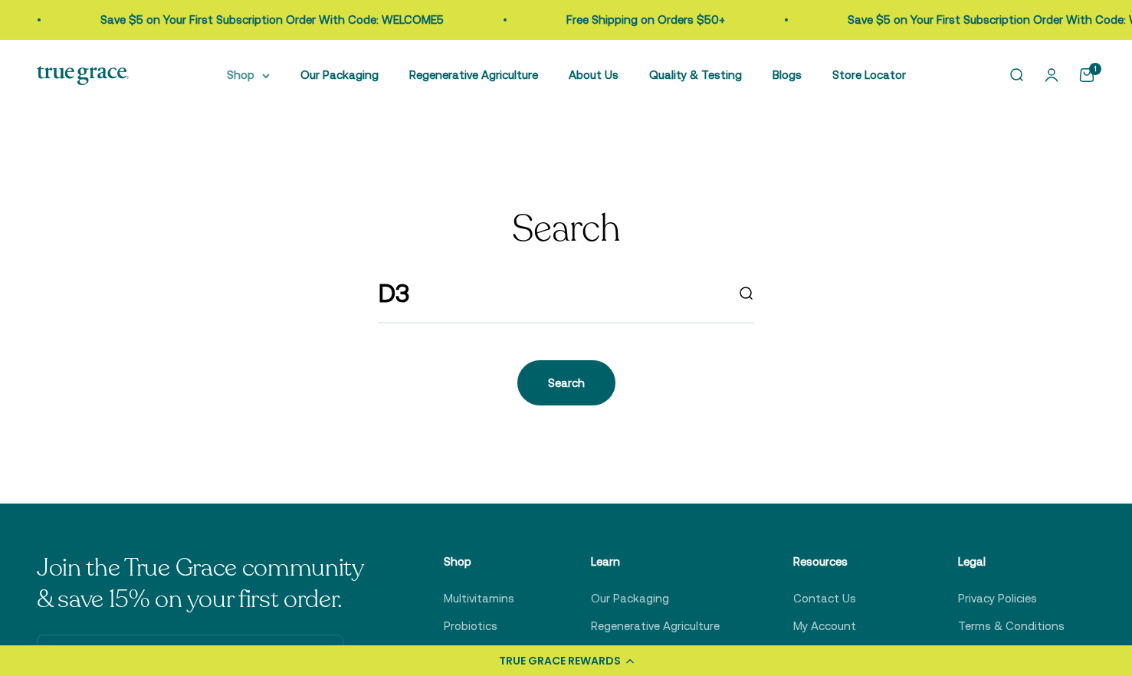
click at [269, 75] on icon at bounding box center [266, 75] width 6 height 3
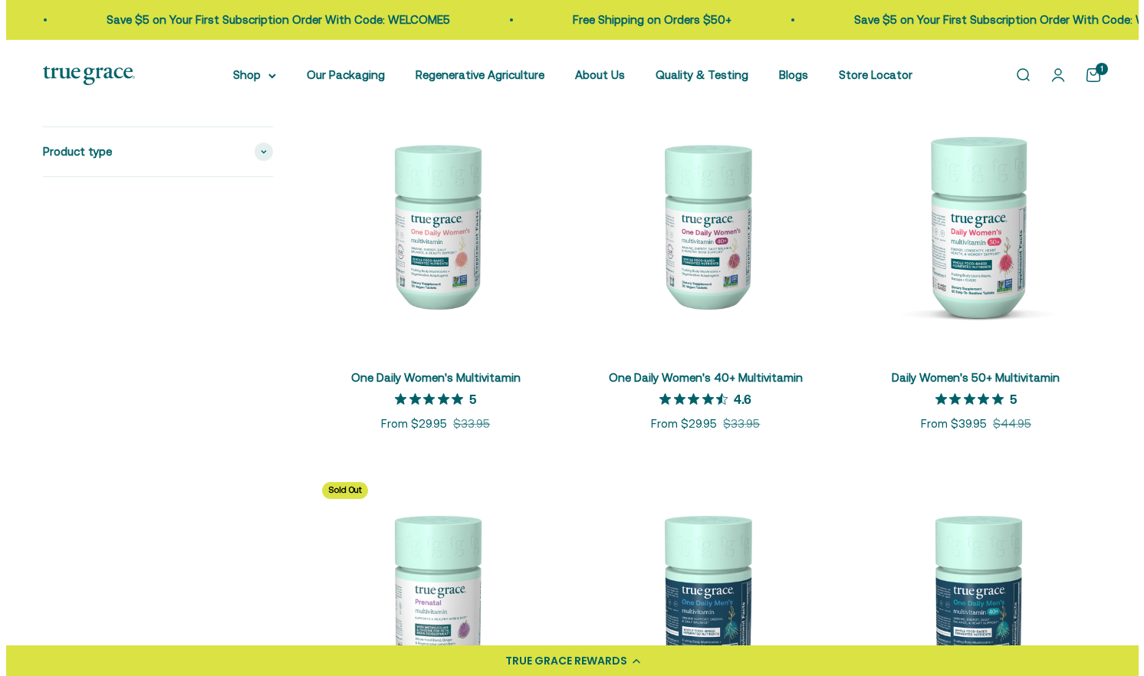
scroll to position [371, 0]
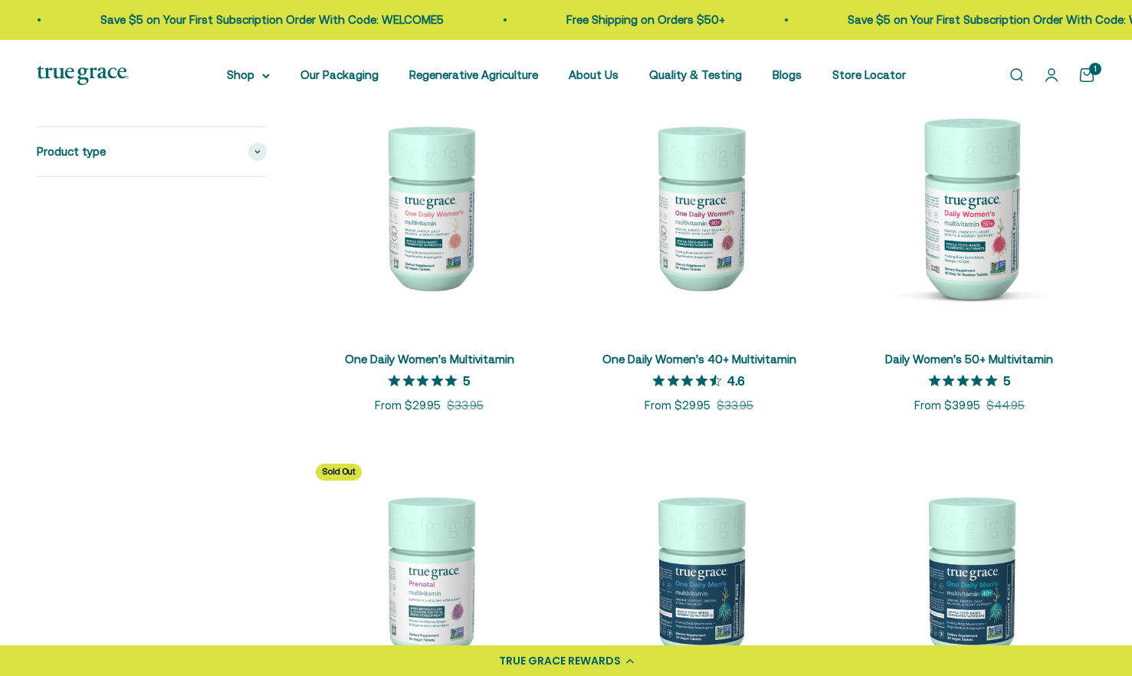
click at [1089, 66] on cart-count "1" at bounding box center [1095, 69] width 12 height 12
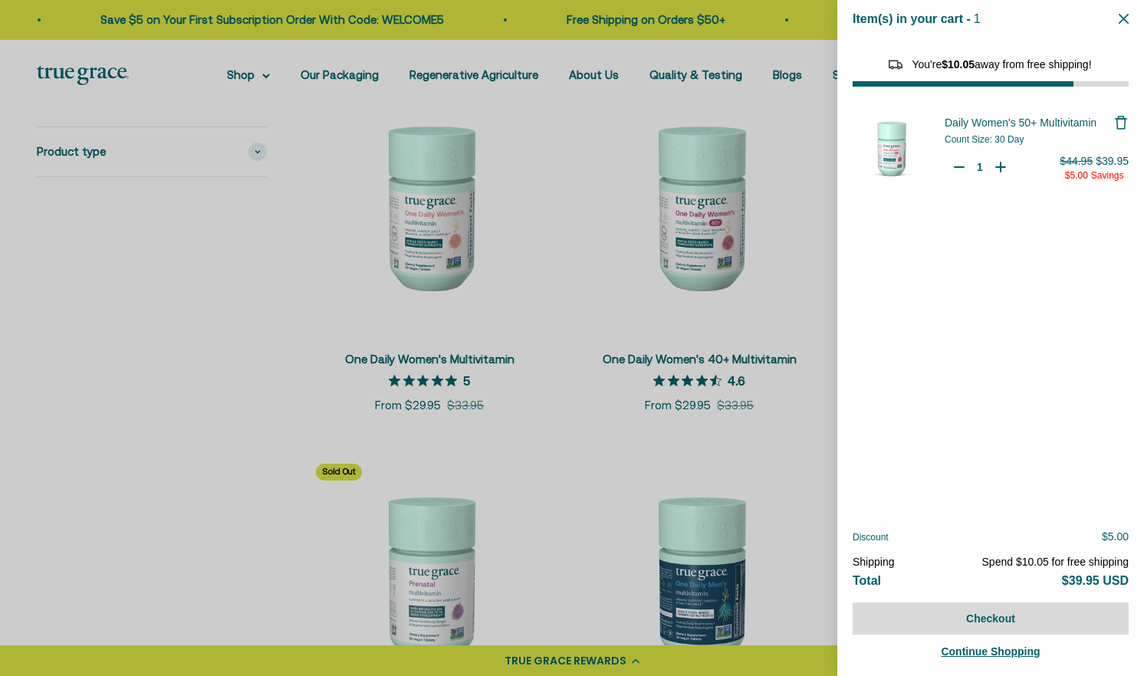
select select "44882812010710"
select select "44878157185238"
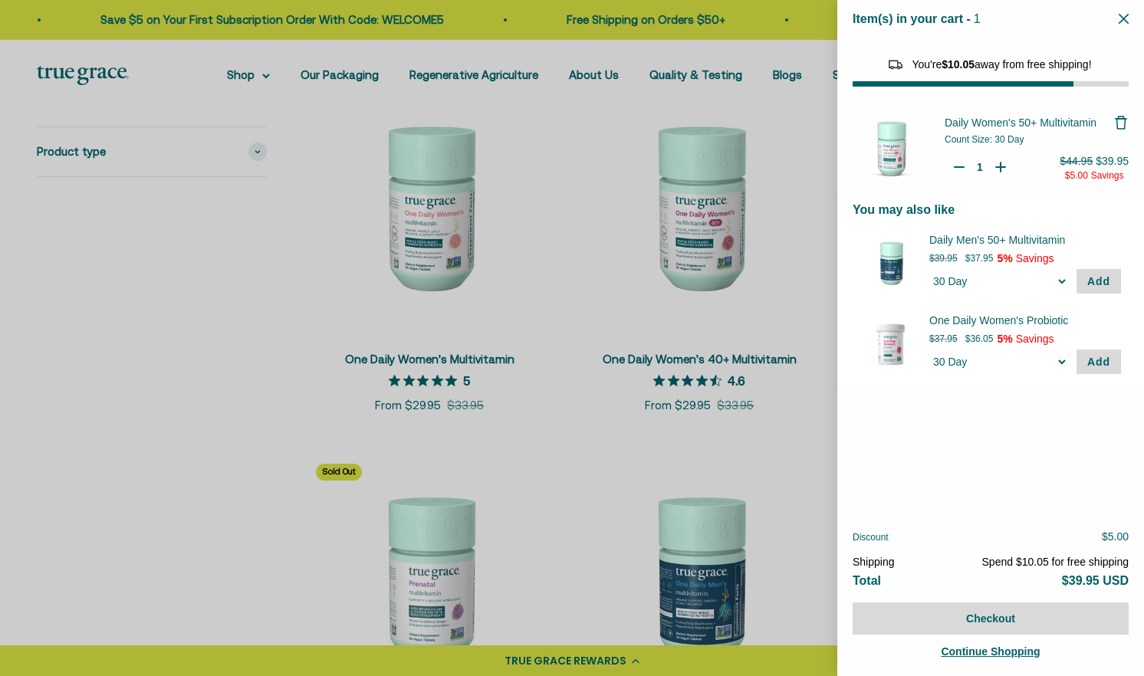
type input "2"
click at [1000, 163] on icon "Your Cart" at bounding box center [1000, 166] width 0 height 9
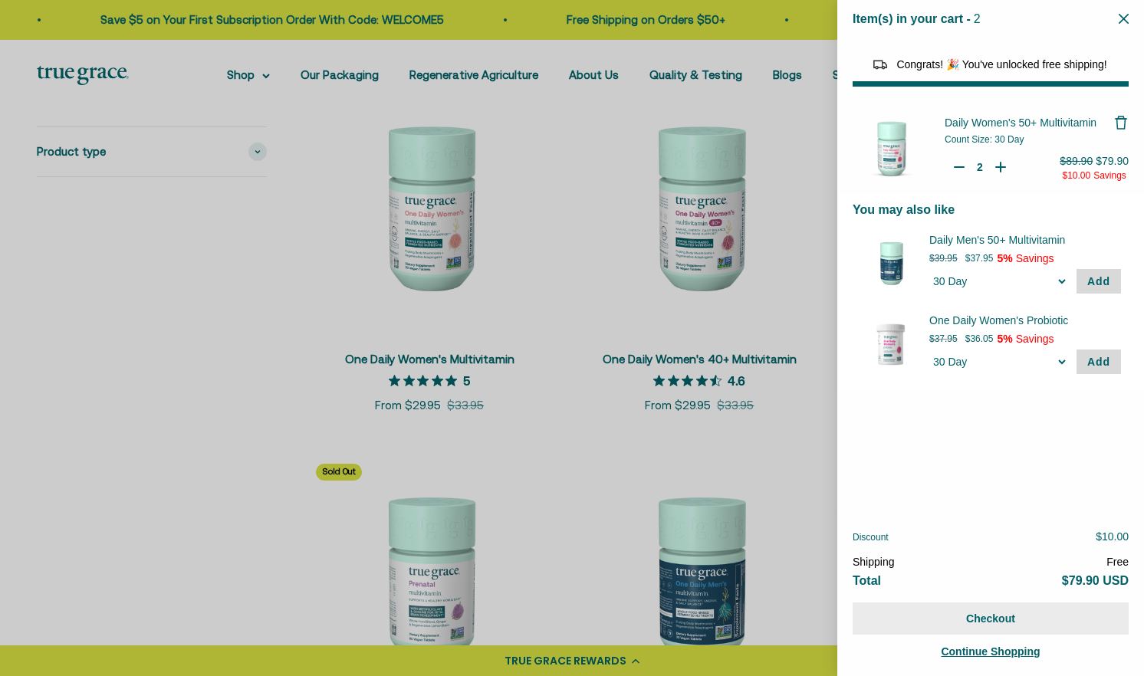
click at [1006, 613] on button "Checkout" at bounding box center [990, 618] width 276 height 32
